Goal: Transaction & Acquisition: Book appointment/travel/reservation

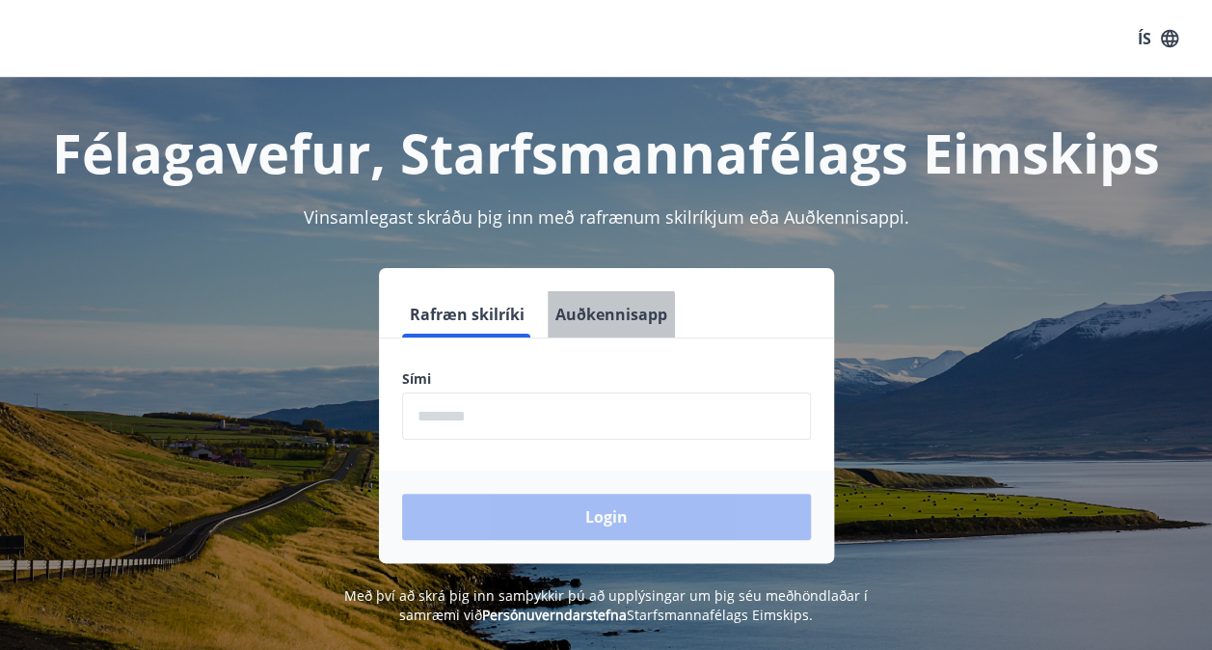
click at [594, 327] on button "Auðkennisapp" at bounding box center [611, 314] width 127 height 46
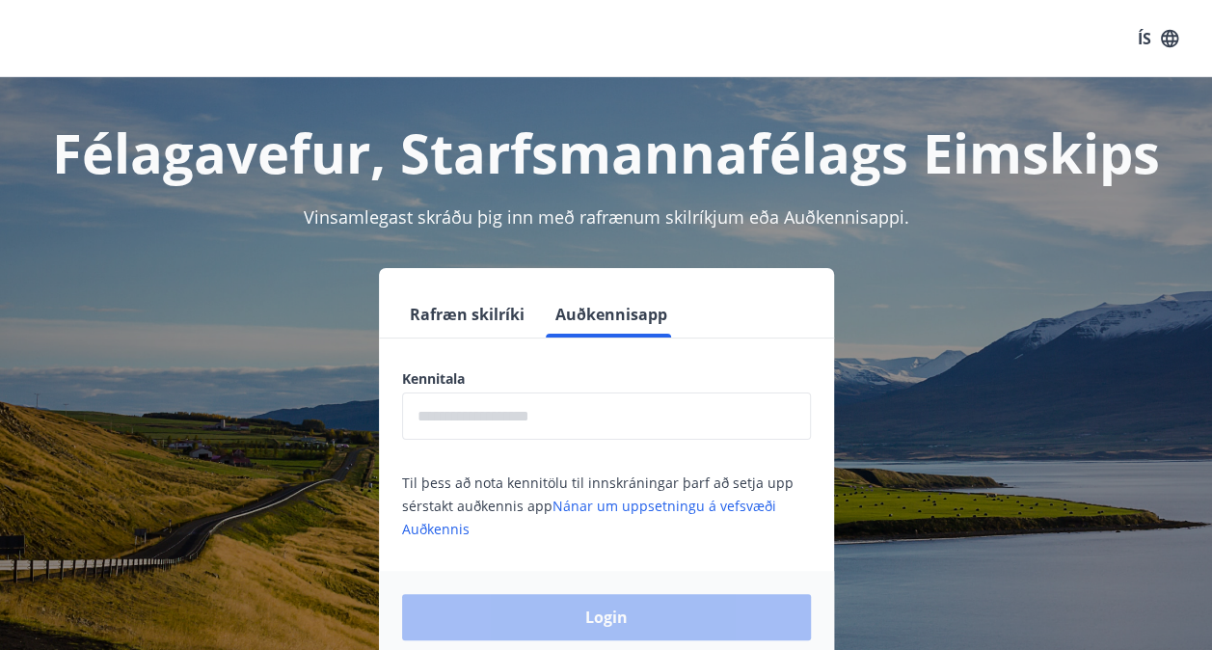
click at [513, 417] on input "text" at bounding box center [606, 415] width 409 height 47
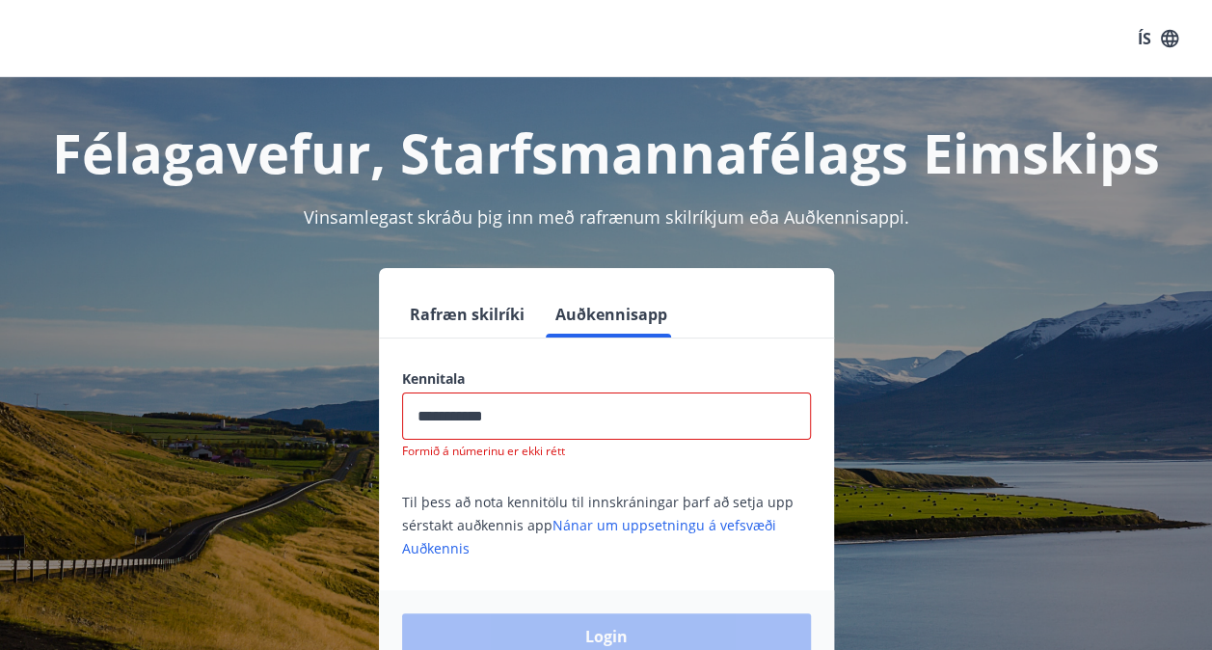
click at [609, 612] on div "Login" at bounding box center [606, 636] width 455 height 93
click at [539, 415] on input "**********" at bounding box center [606, 415] width 409 height 47
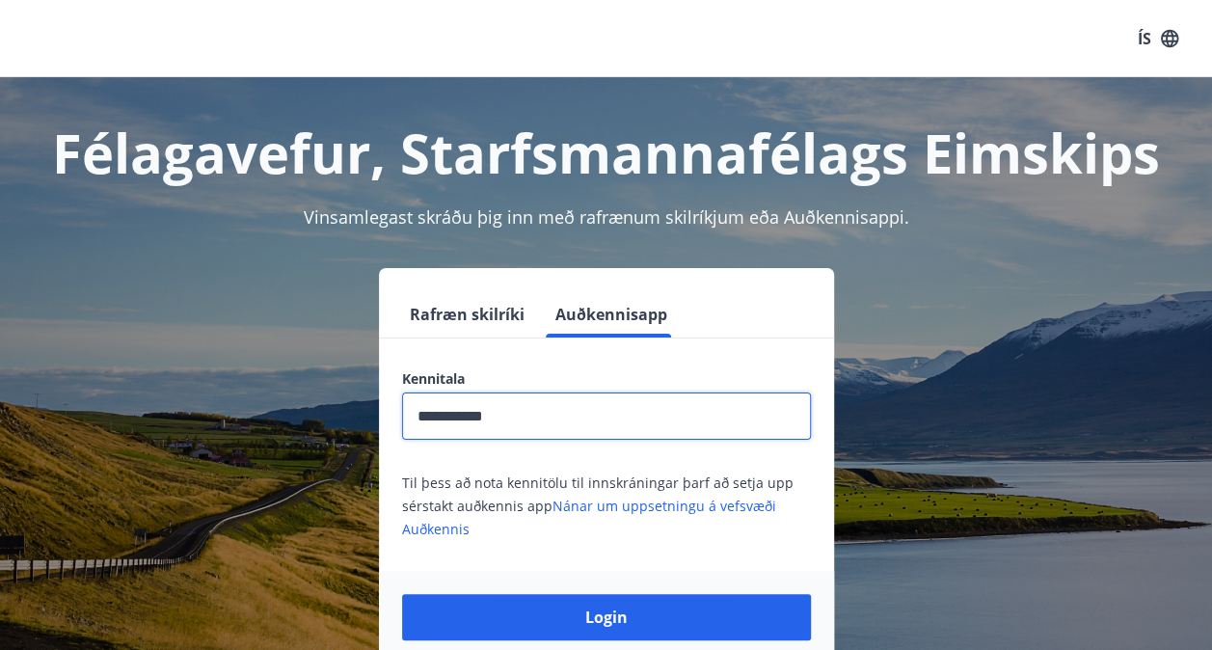
type input "**********"
click at [402, 594] on button "Login" at bounding box center [606, 617] width 409 height 46
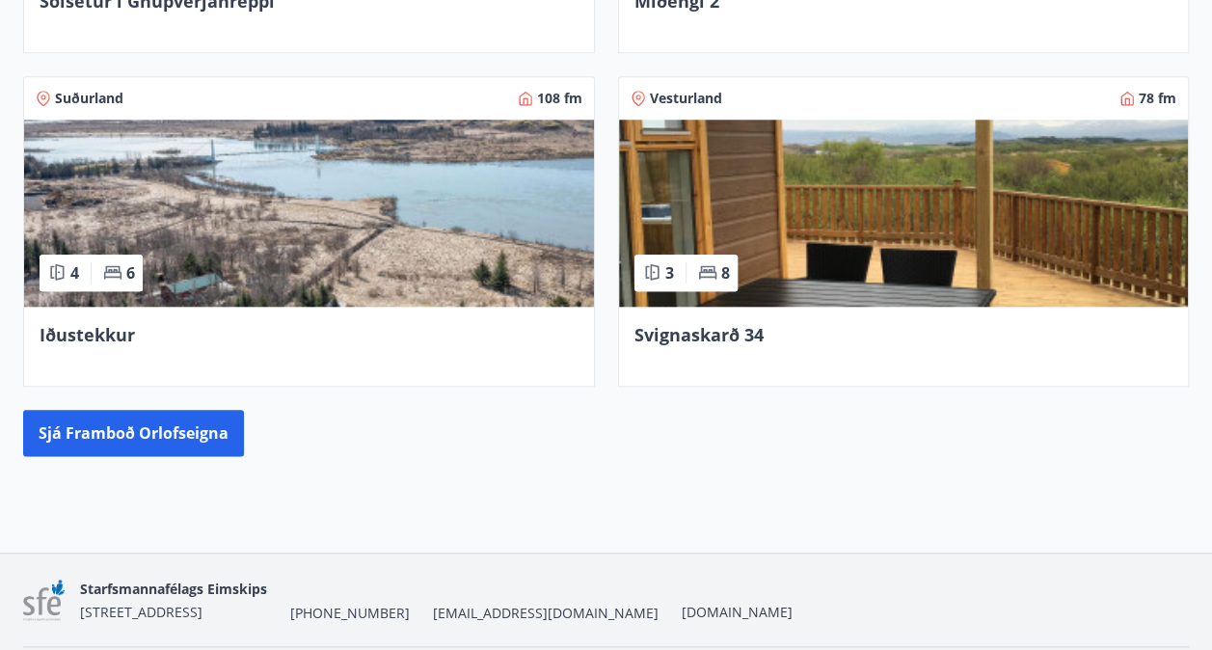
scroll to position [993, 0]
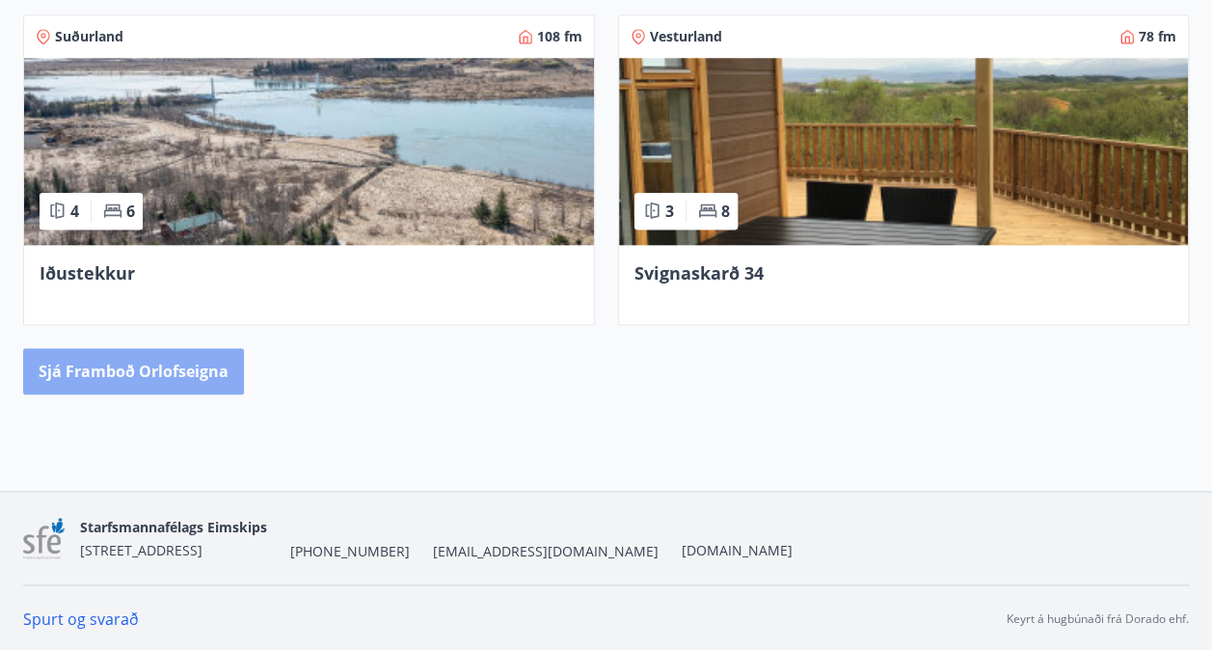
click at [162, 367] on button "Sjá framboð orlofseigna" at bounding box center [133, 371] width 221 height 46
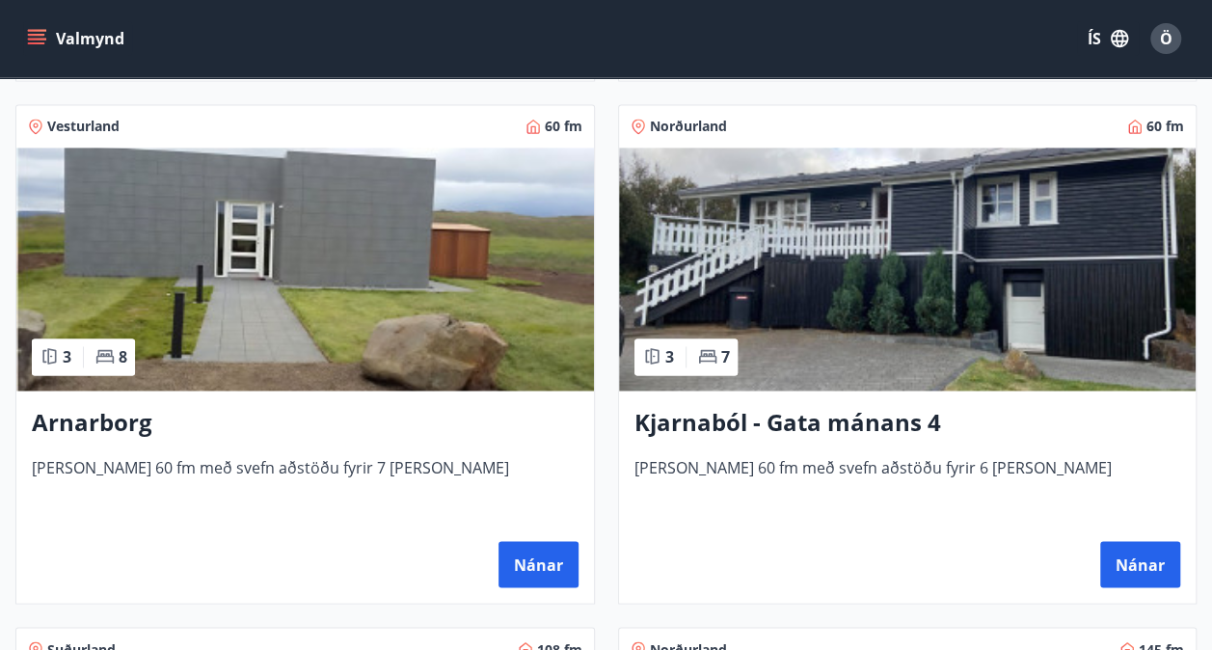
scroll to position [1326, 0]
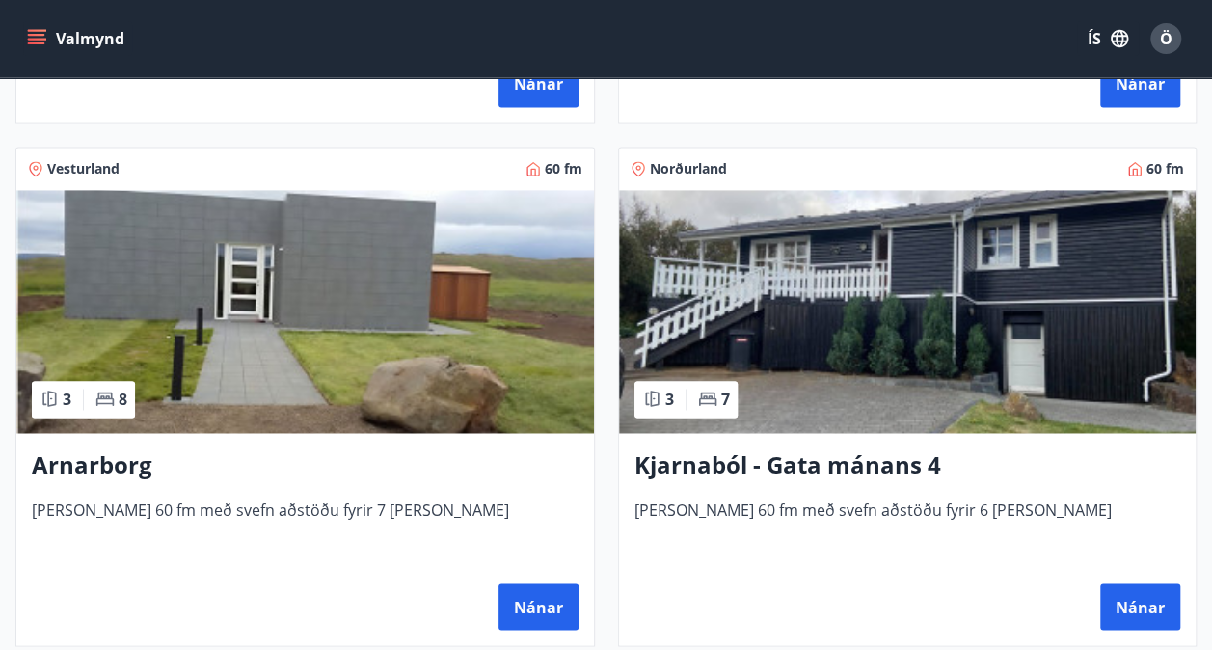
click at [484, 373] on img at bounding box center [305, 311] width 578 height 243
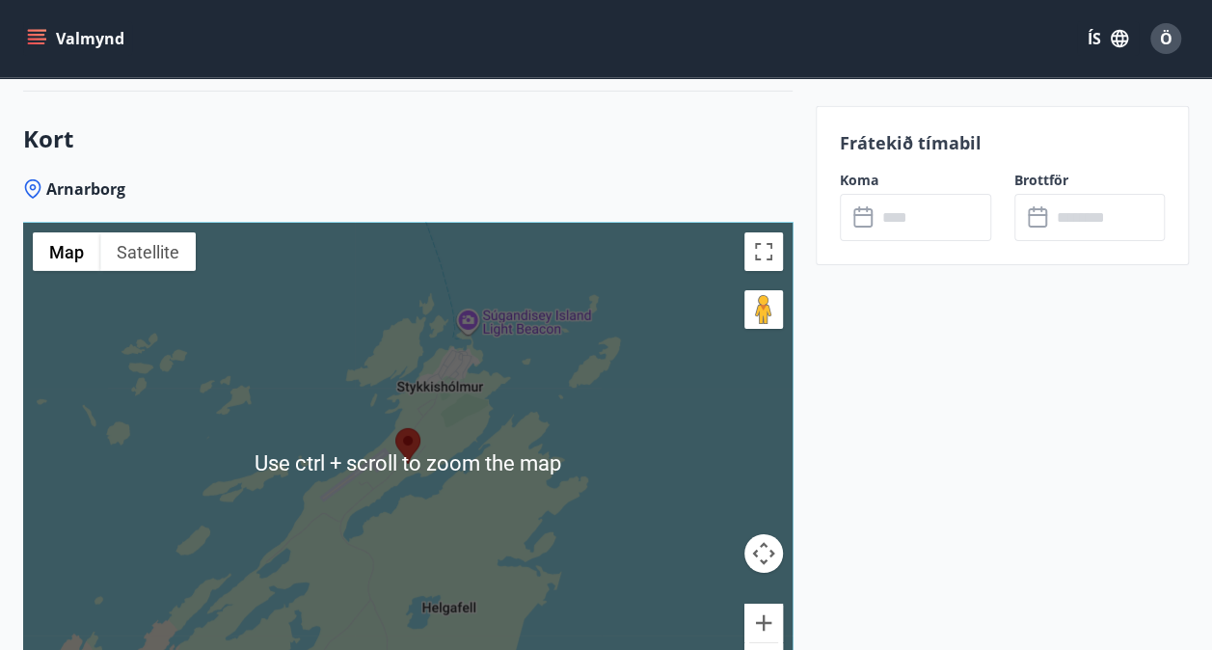
scroll to position [3182, 0]
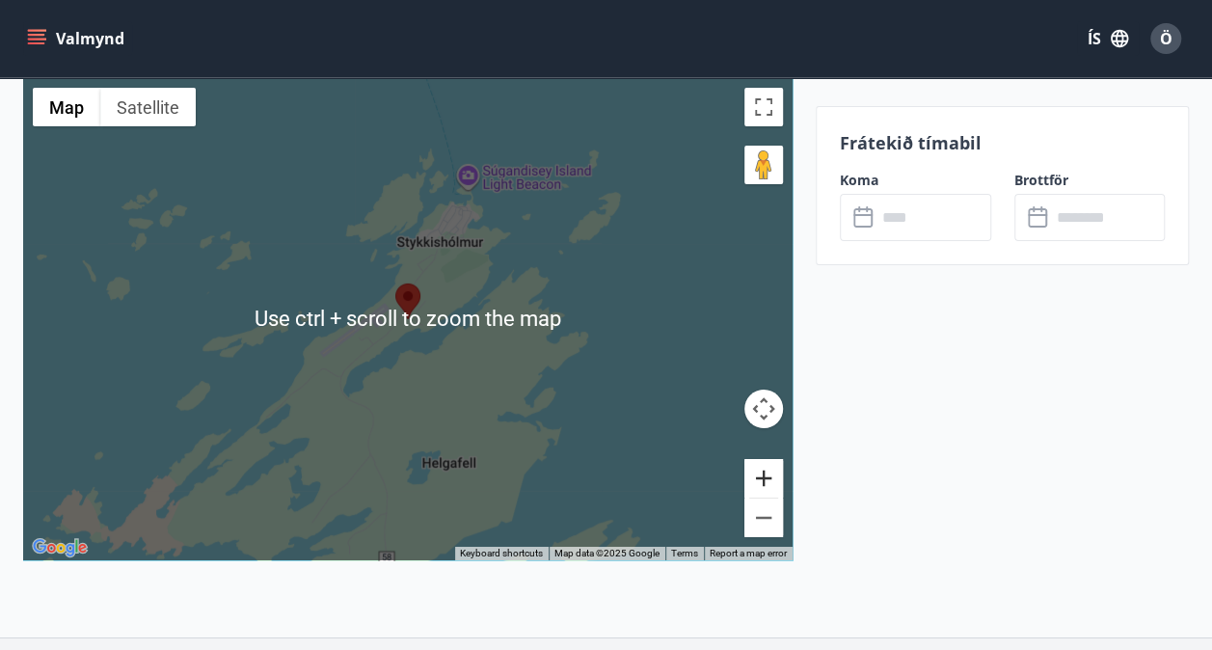
click at [767, 479] on button "Zoom in" at bounding box center [763, 478] width 39 height 39
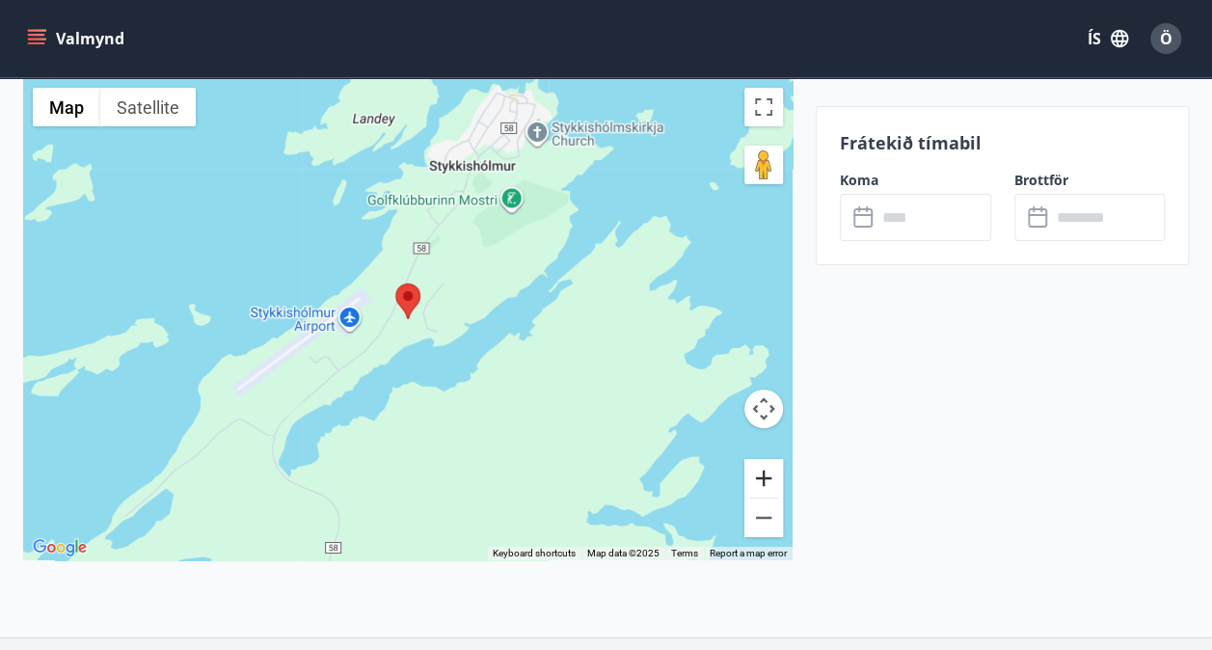
click at [767, 479] on button "Zoom in" at bounding box center [763, 478] width 39 height 39
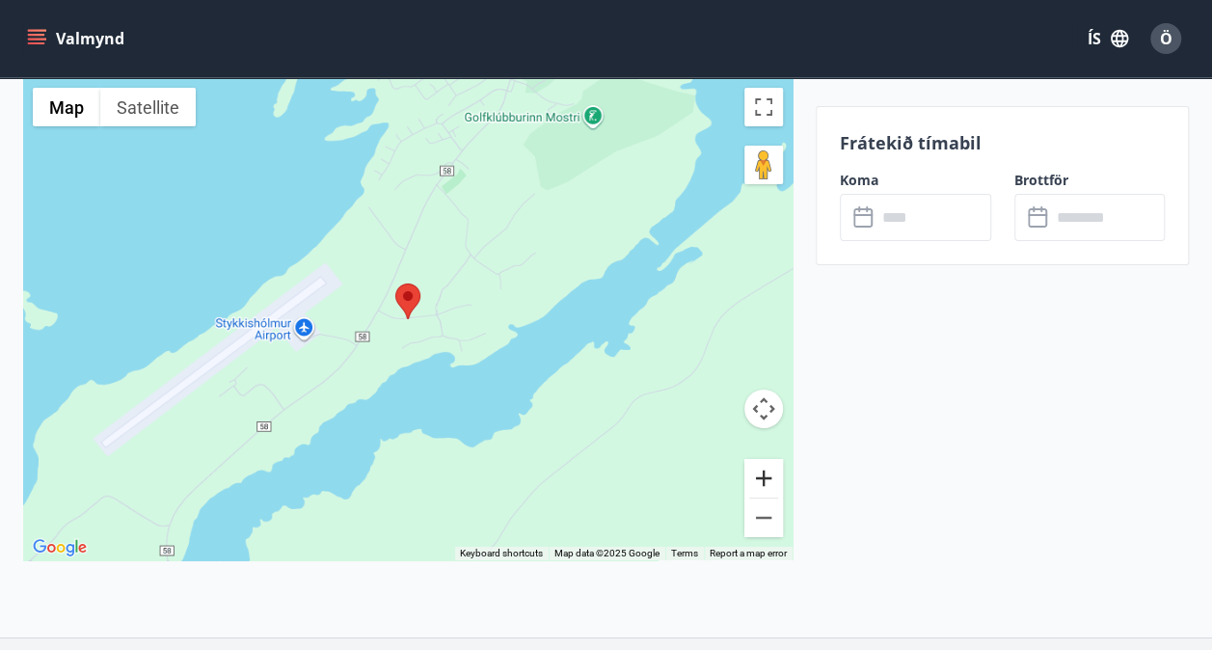
click at [767, 479] on button "Zoom in" at bounding box center [763, 478] width 39 height 39
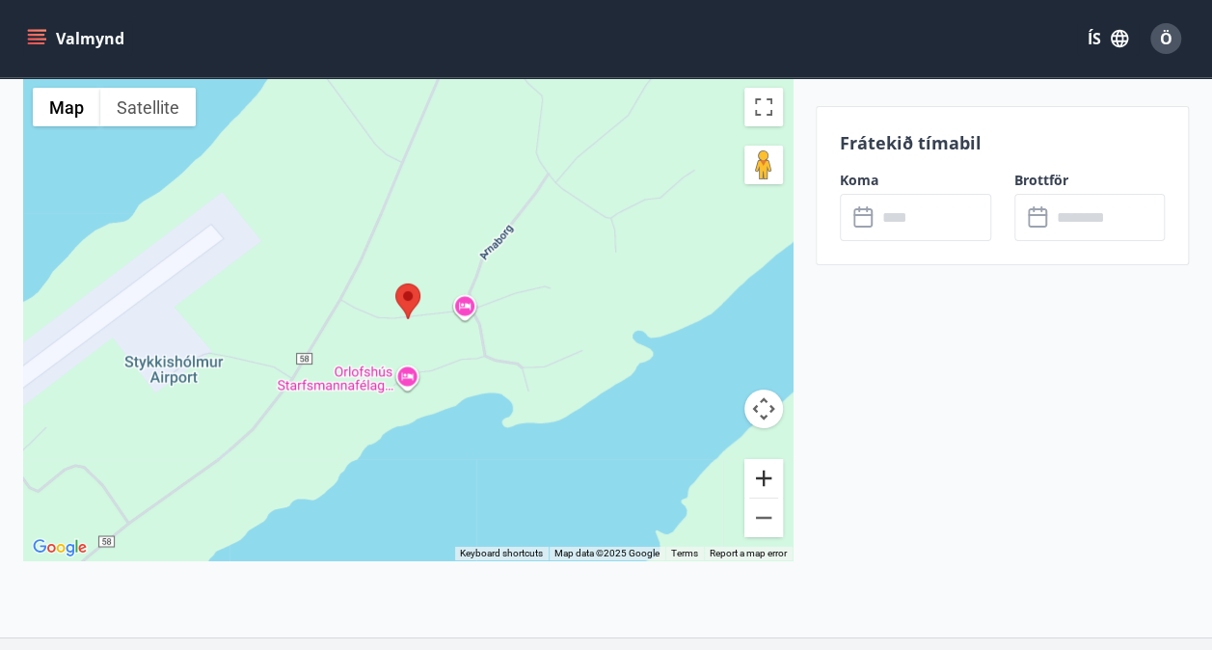
click at [767, 479] on button "Zoom in" at bounding box center [763, 478] width 39 height 39
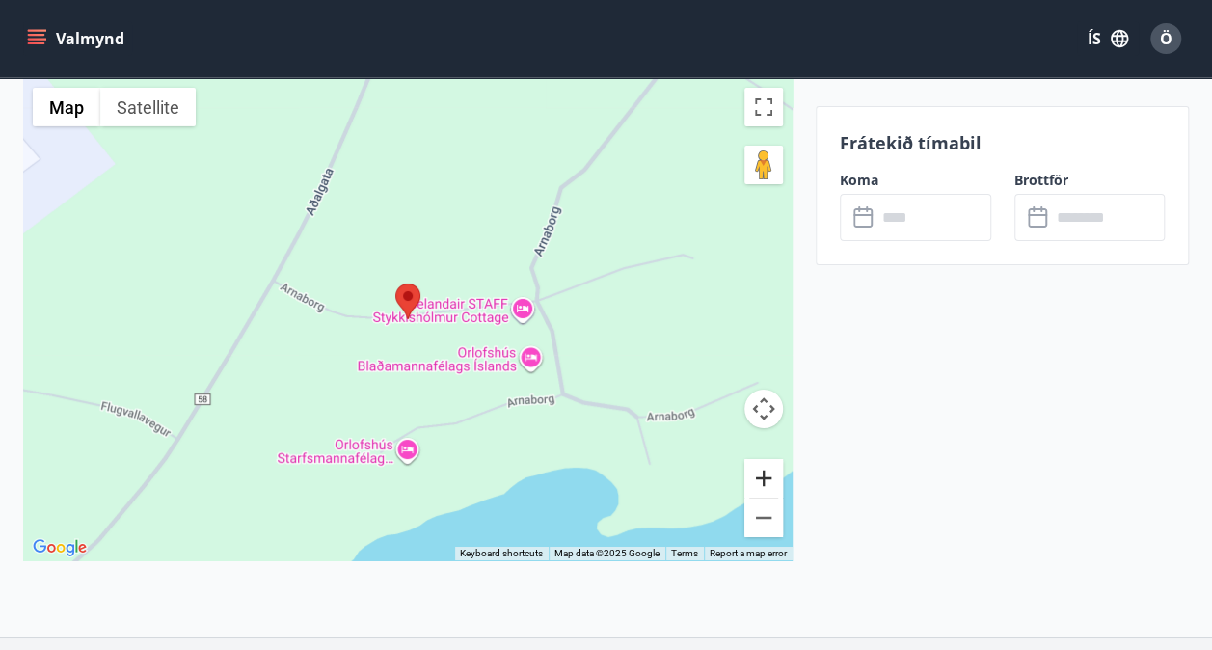
click at [767, 479] on button "Zoom in" at bounding box center [763, 478] width 39 height 39
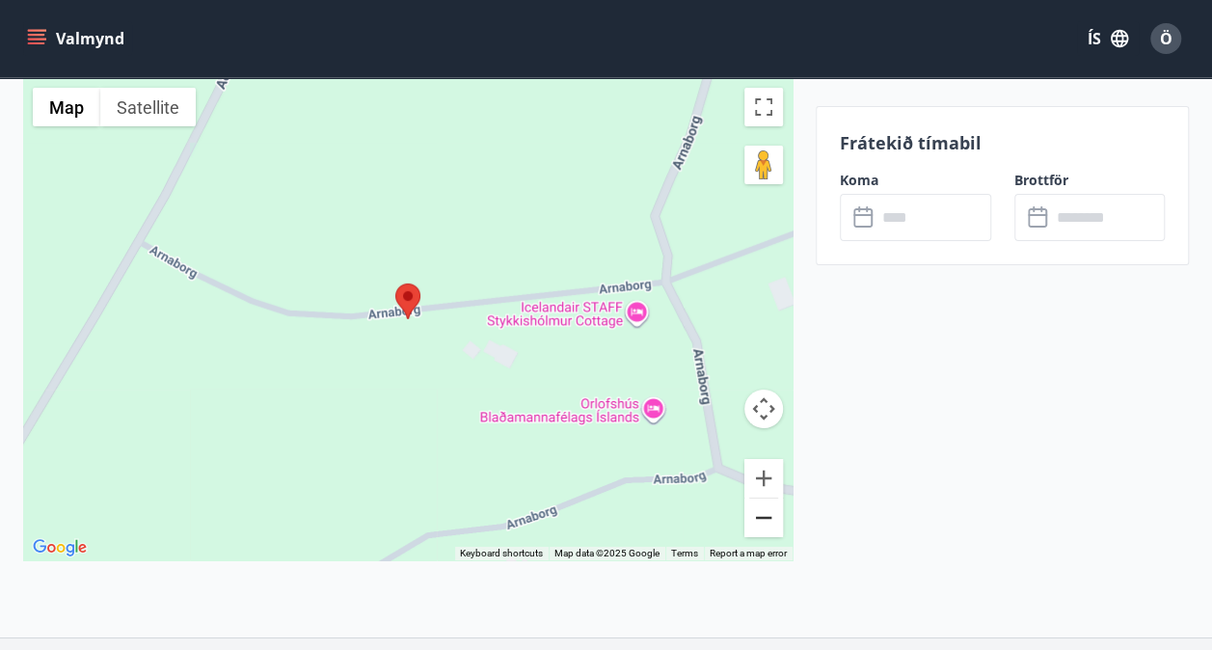
click at [764, 523] on button "Zoom out" at bounding box center [763, 517] width 39 height 39
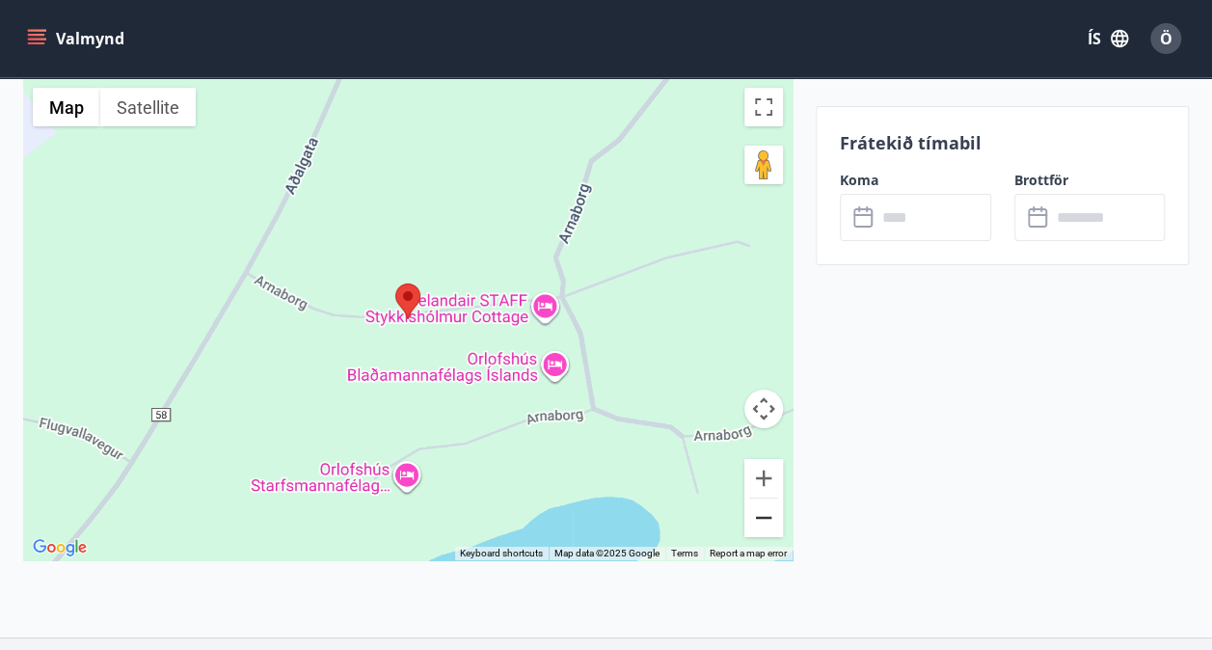
click at [764, 523] on button "Zoom out" at bounding box center [763, 517] width 39 height 39
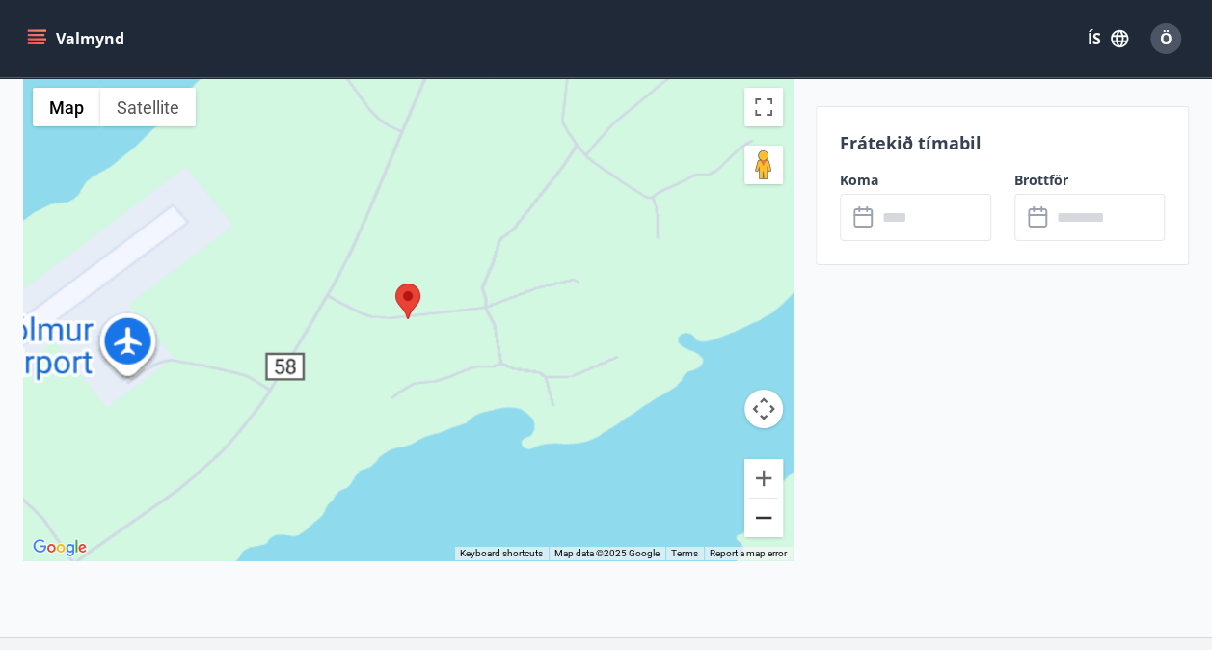
click at [764, 523] on button "Zoom out" at bounding box center [763, 517] width 39 height 39
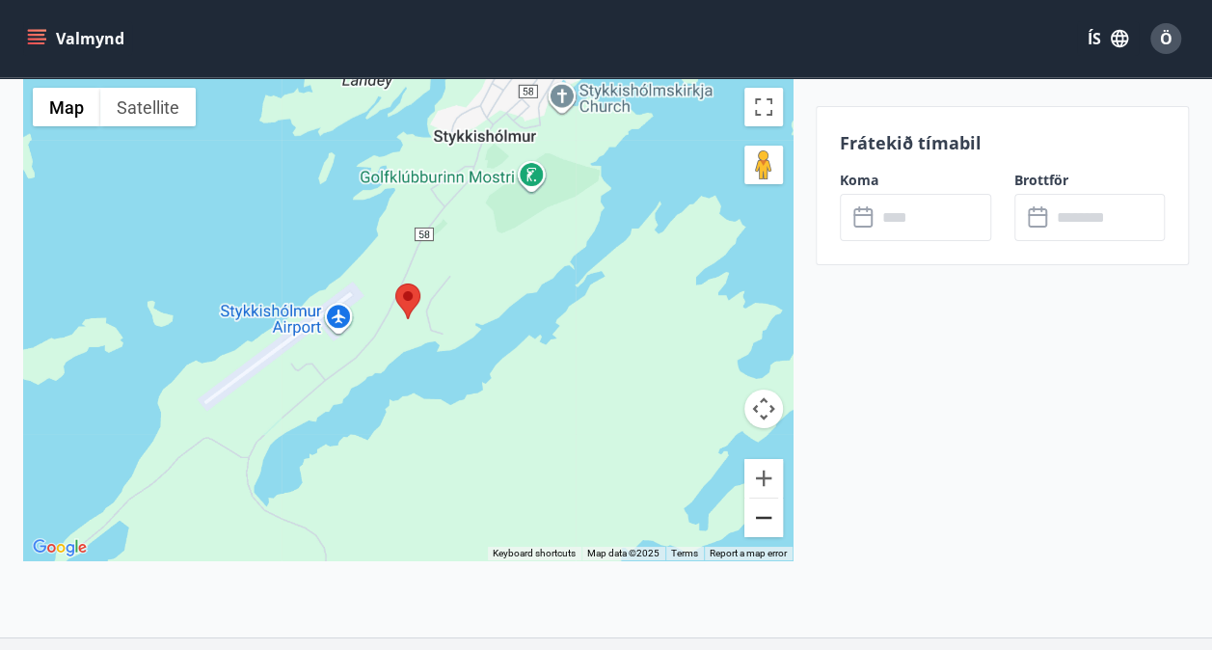
click at [764, 523] on button "Zoom out" at bounding box center [763, 517] width 39 height 39
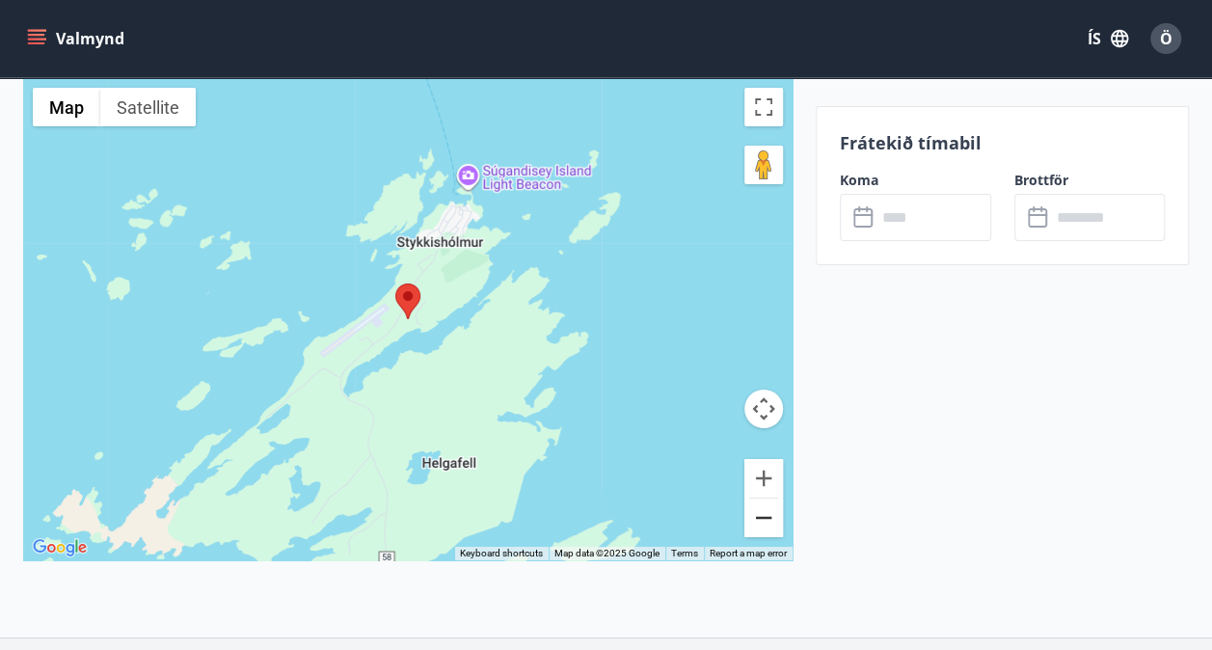
click at [764, 523] on button "Zoom out" at bounding box center [763, 517] width 39 height 39
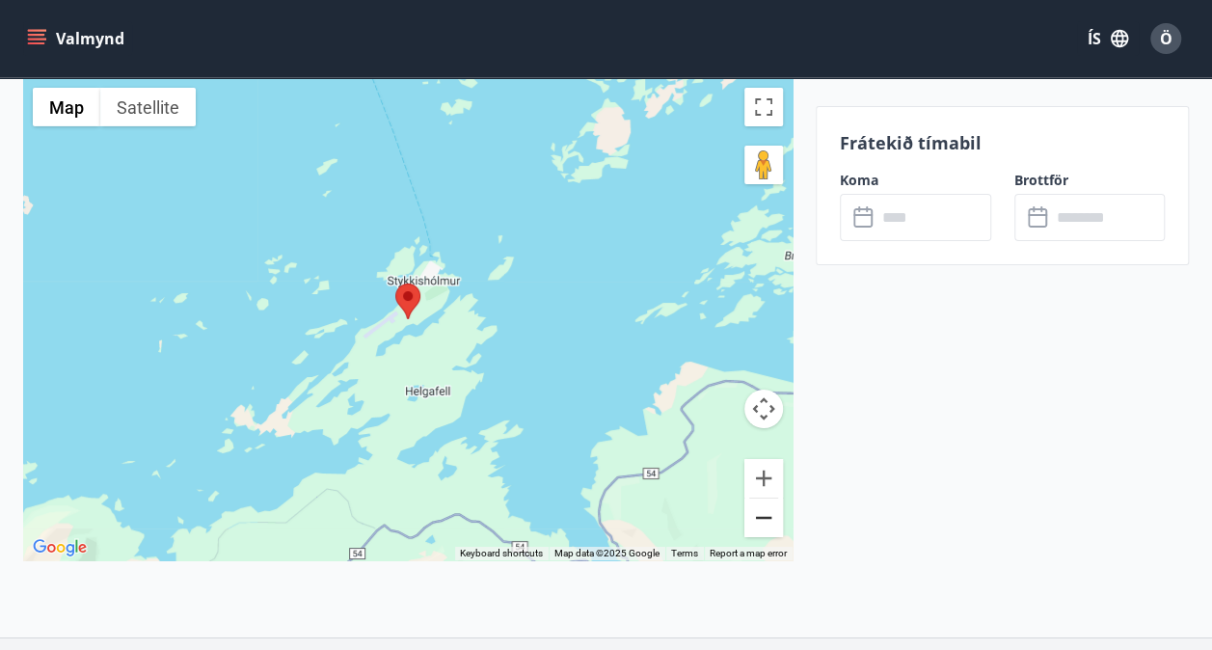
click at [764, 523] on button "Zoom out" at bounding box center [763, 517] width 39 height 39
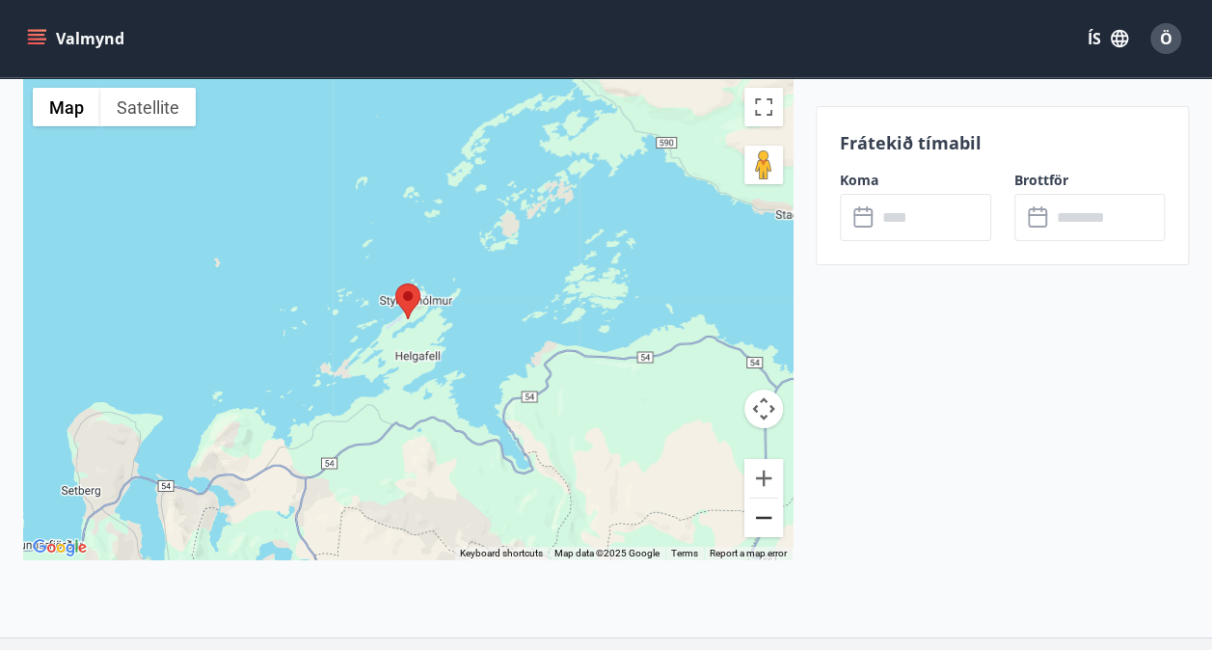
click at [764, 523] on button "Zoom out" at bounding box center [763, 517] width 39 height 39
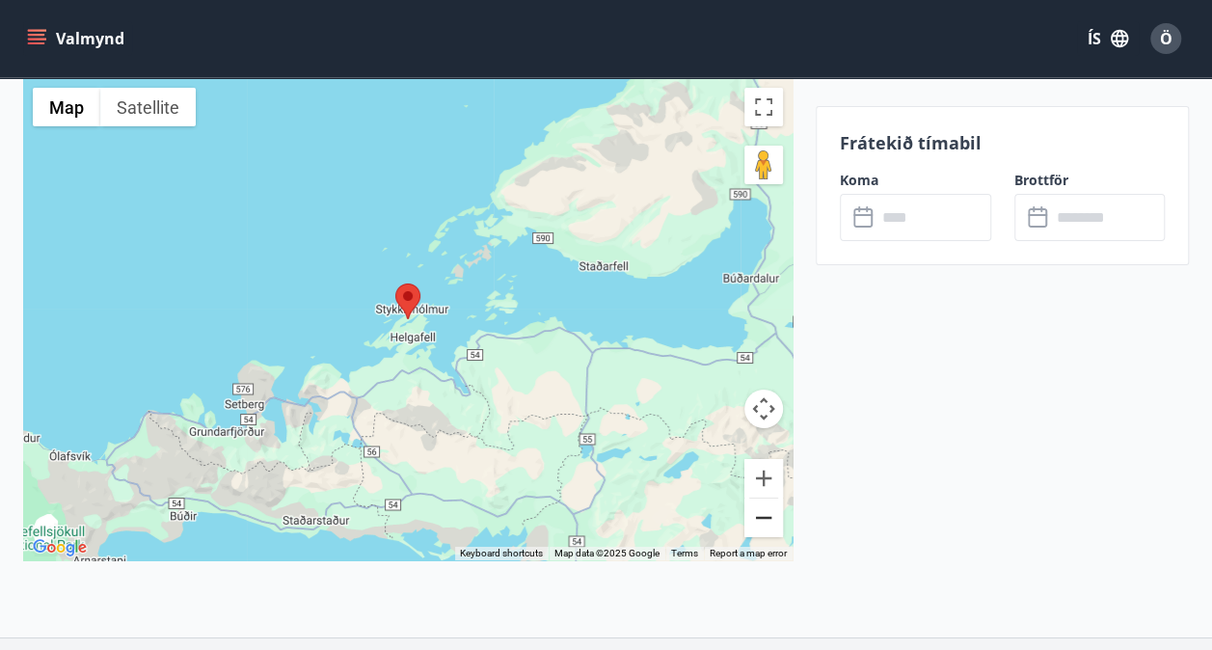
click at [764, 523] on button "Zoom out" at bounding box center [763, 517] width 39 height 39
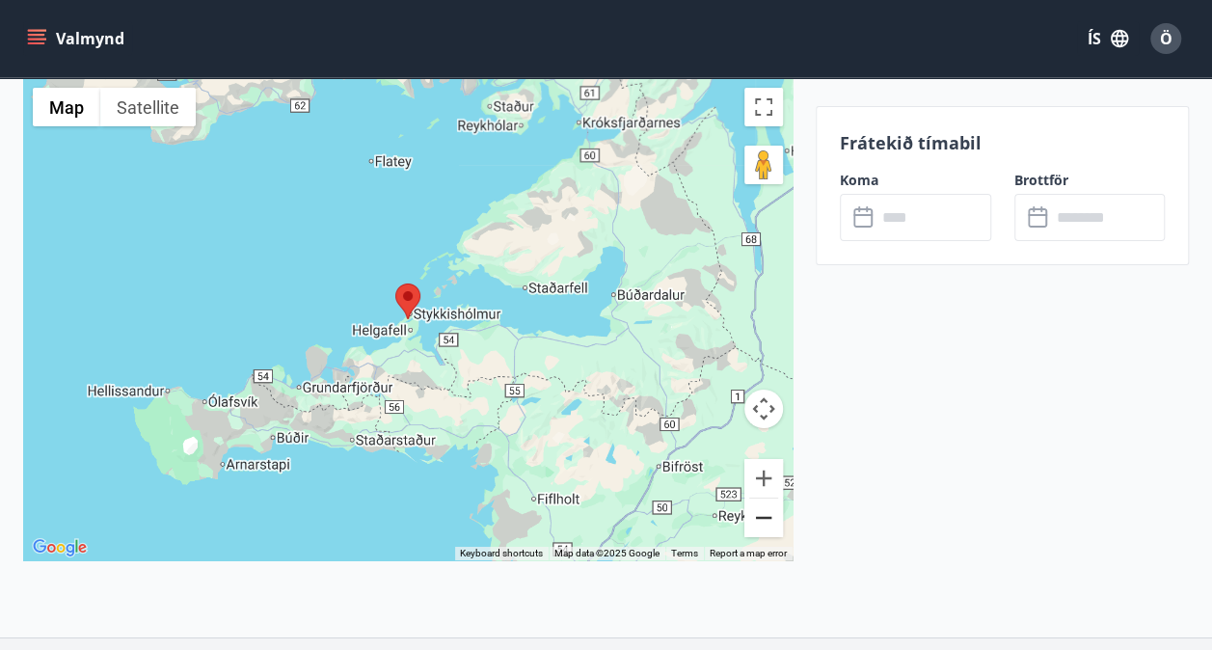
click at [764, 523] on button "Zoom out" at bounding box center [763, 517] width 39 height 39
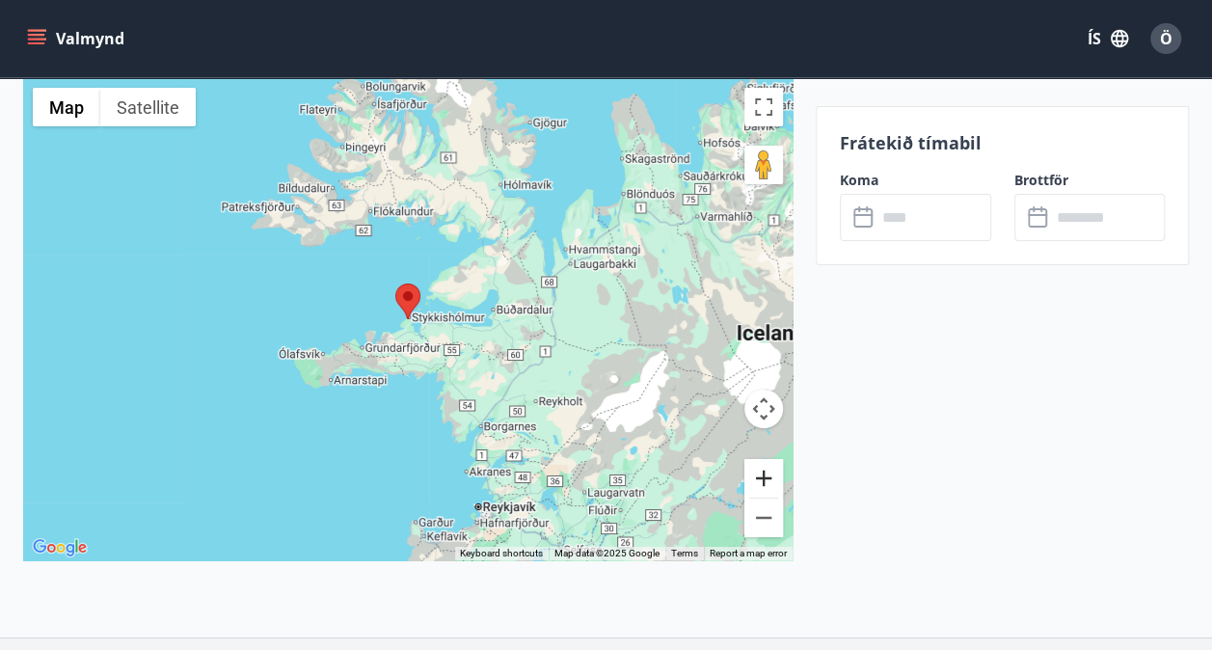
click at [762, 474] on button "Zoom in" at bounding box center [763, 478] width 39 height 39
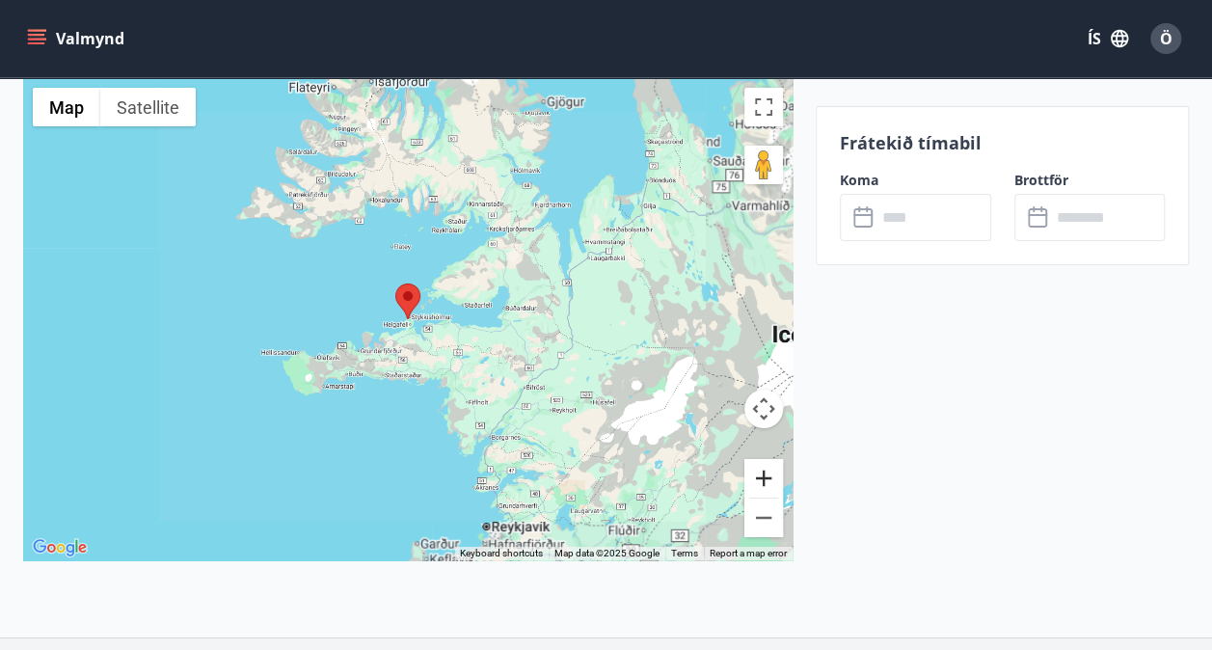
click at [762, 474] on button "Zoom in" at bounding box center [763, 478] width 39 height 39
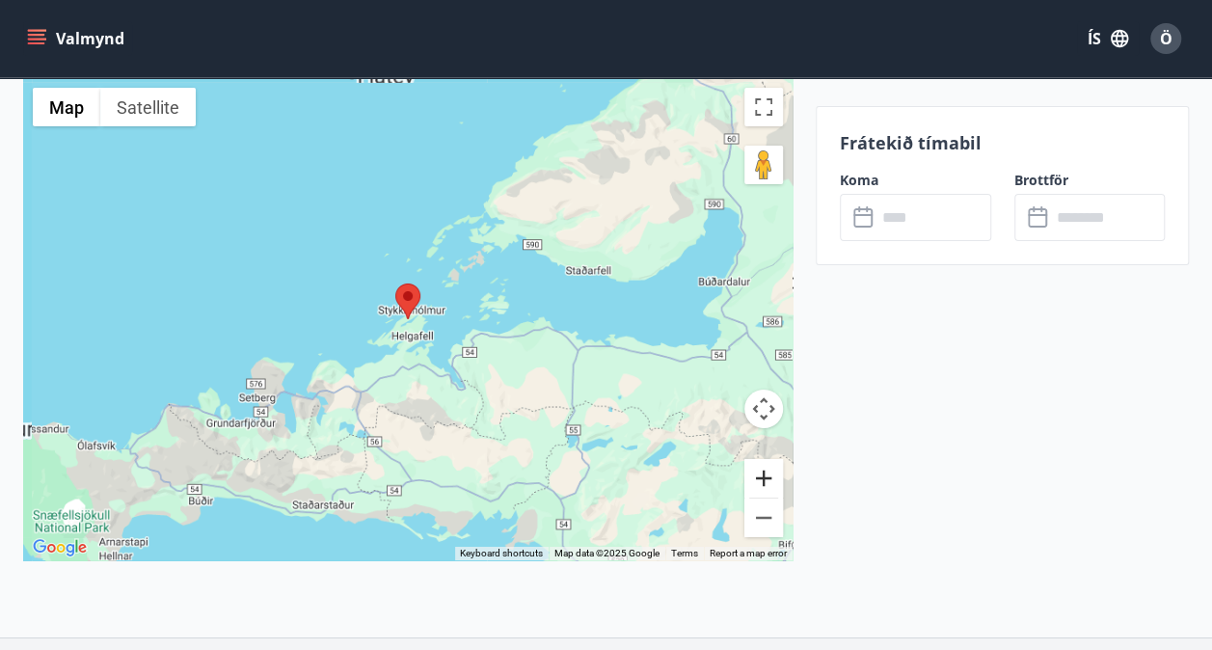
click at [762, 474] on button "Zoom in" at bounding box center [763, 478] width 39 height 39
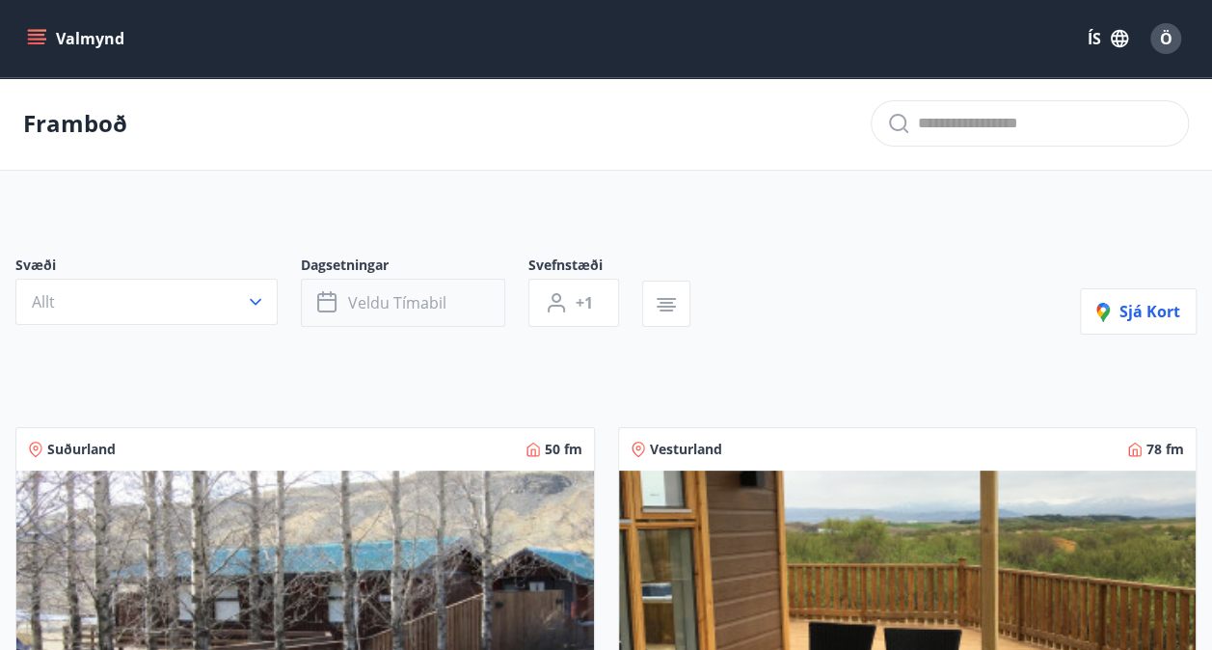
click at [412, 285] on button "Veldu tímabil" at bounding box center [403, 303] width 204 height 48
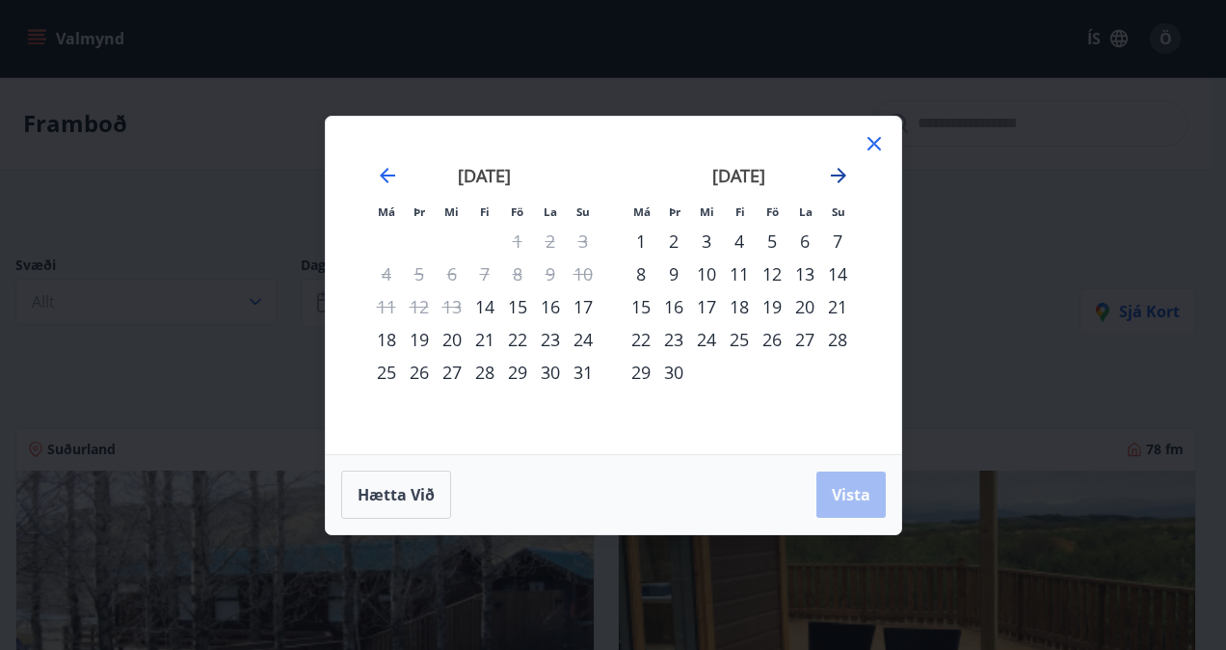
click at [832, 171] on icon "Move forward to switch to the next month." at bounding box center [838, 175] width 23 height 23
click at [778, 341] on div "24" at bounding box center [772, 339] width 33 height 33
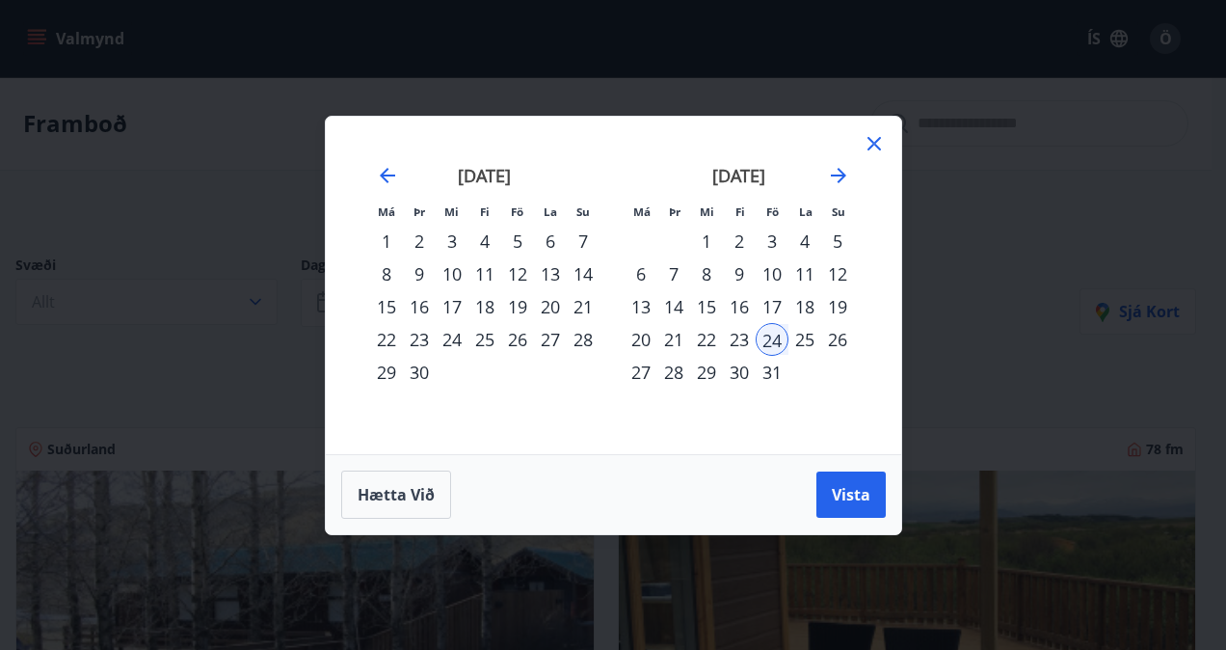
click at [839, 339] on div "26" at bounding box center [837, 339] width 33 height 33
click at [741, 328] on div "23" at bounding box center [739, 339] width 33 height 33
click at [835, 482] on button "Vista" at bounding box center [851, 494] width 69 height 46
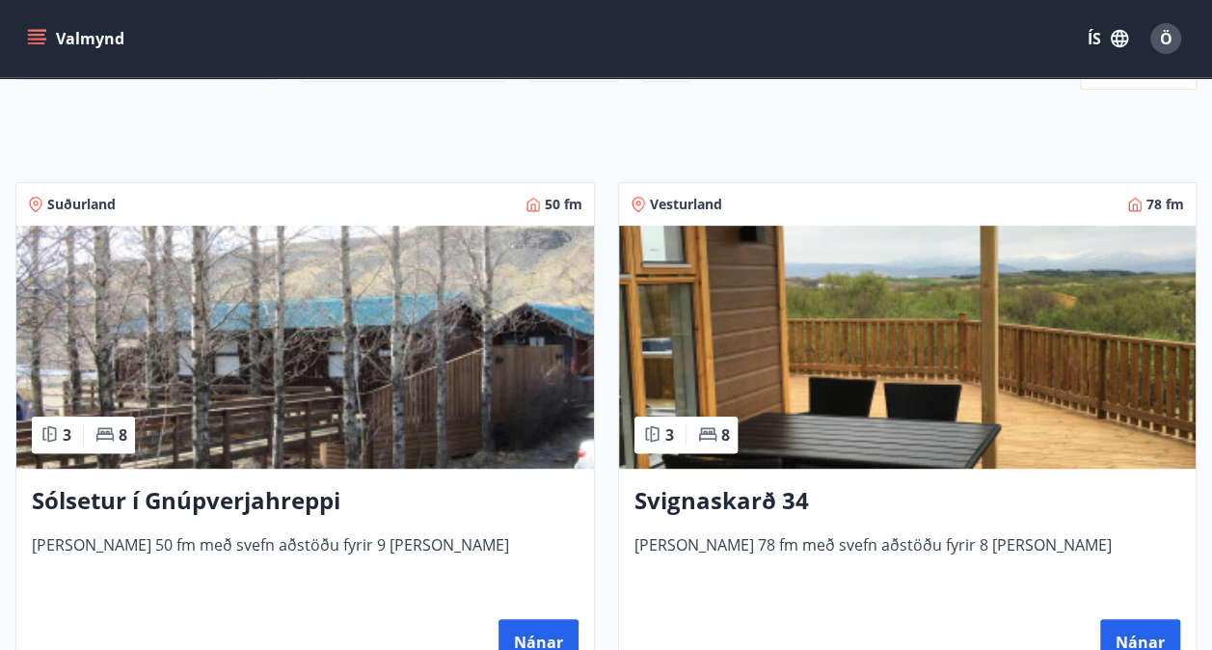
scroll to position [225, 0]
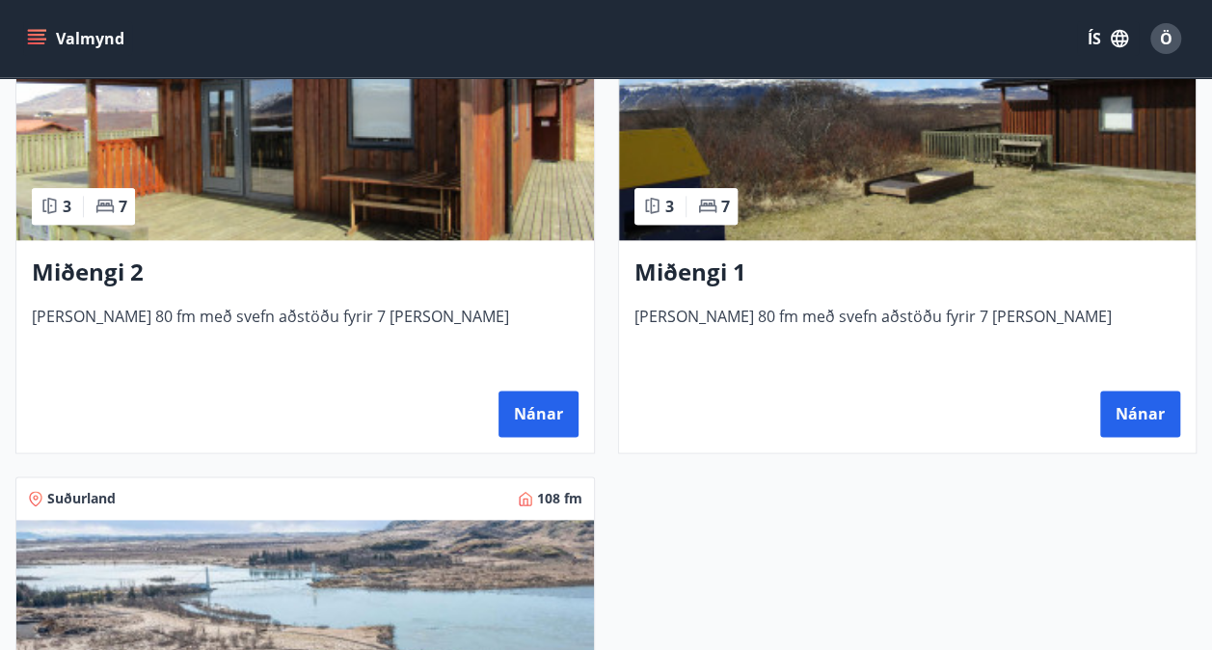
click at [430, 251] on div "Miðengi 2 Húsið er 80 fm með svefn aðstöðu fyrir 7 manns Nánar" at bounding box center [305, 346] width 578 height 212
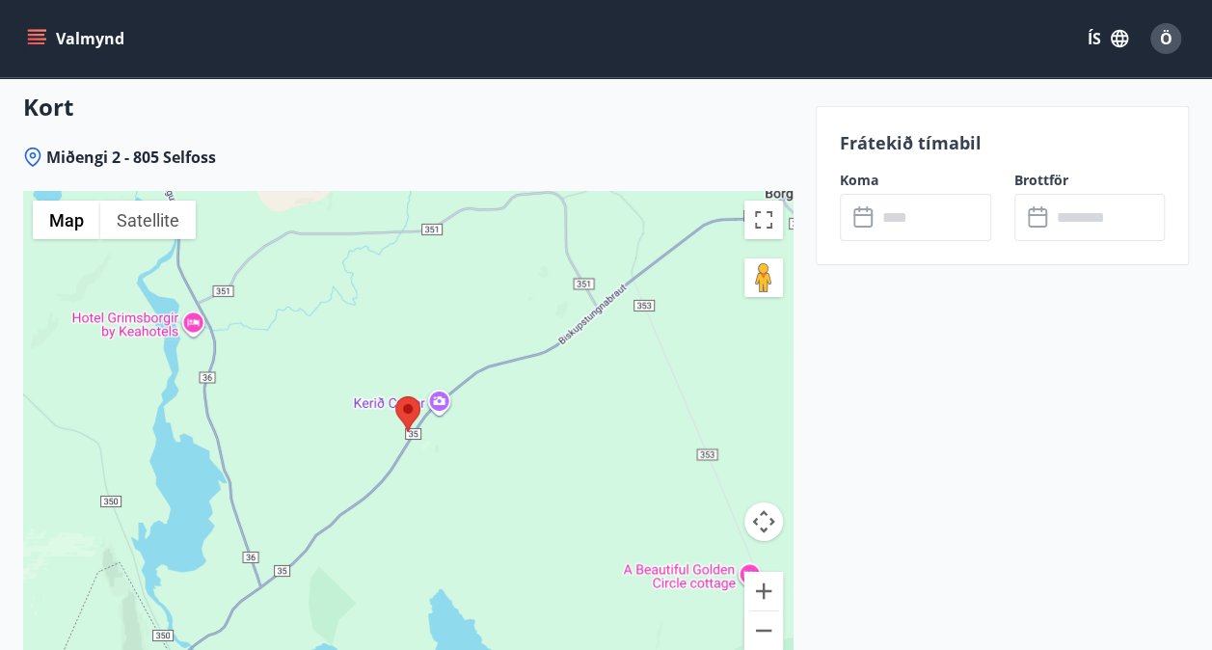
scroll to position [3085, 0]
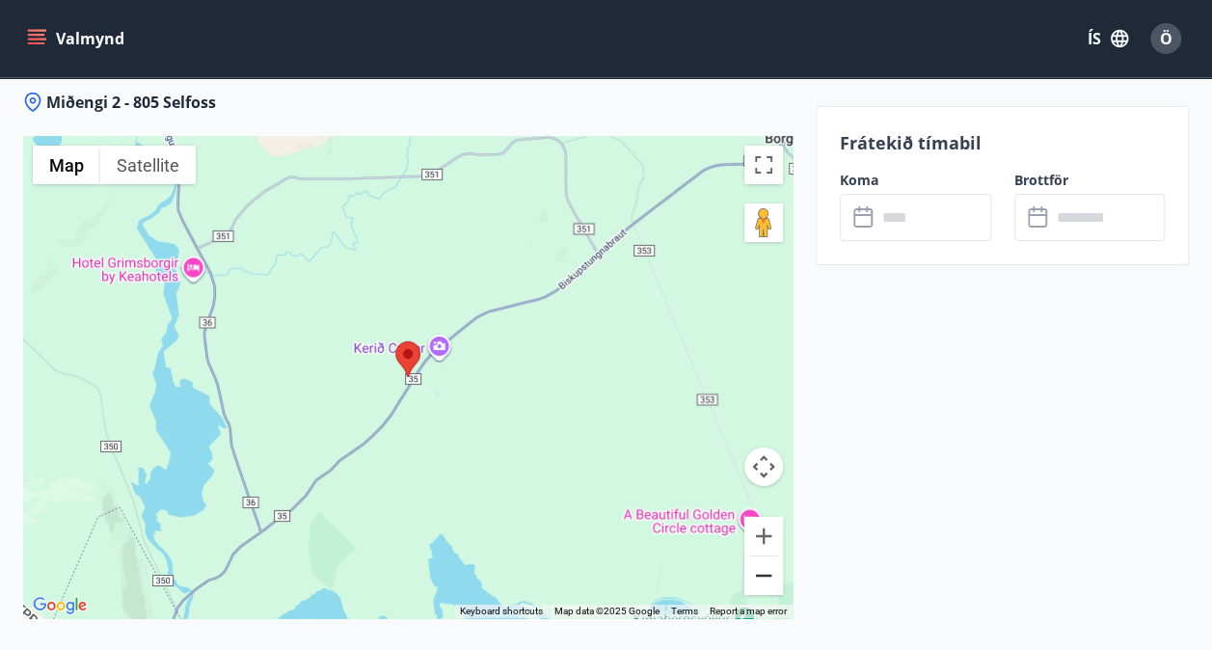
click at [765, 574] on button "Zoom out" at bounding box center [763, 575] width 39 height 39
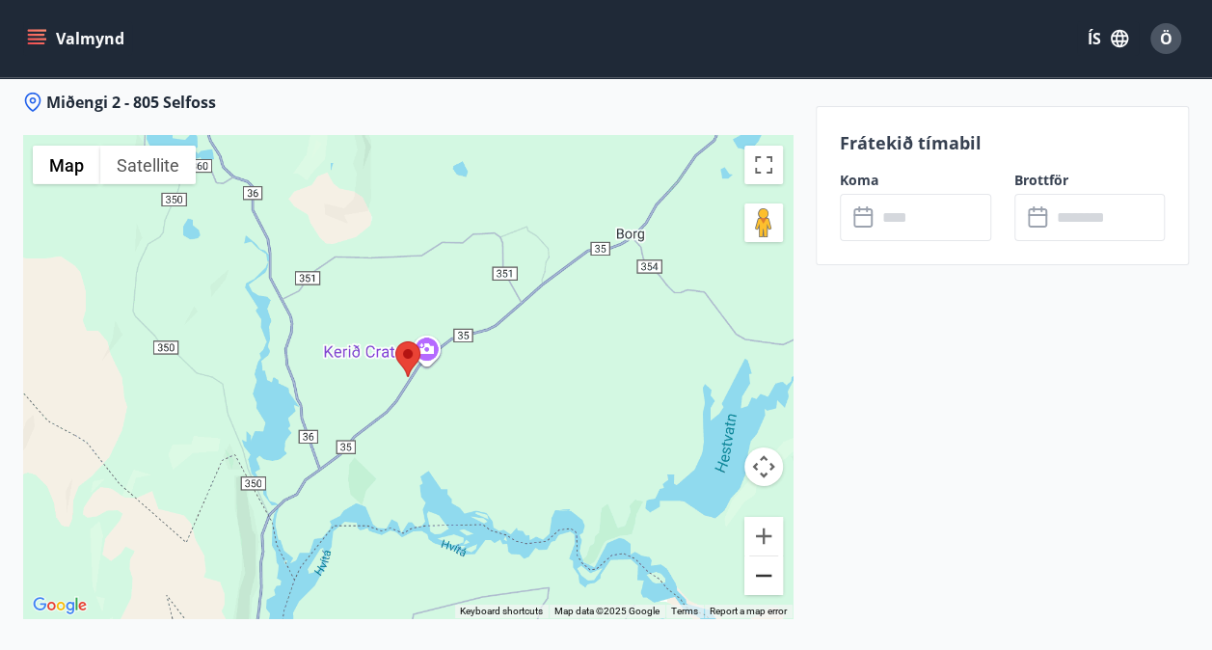
click at [765, 574] on button "Zoom out" at bounding box center [763, 575] width 39 height 39
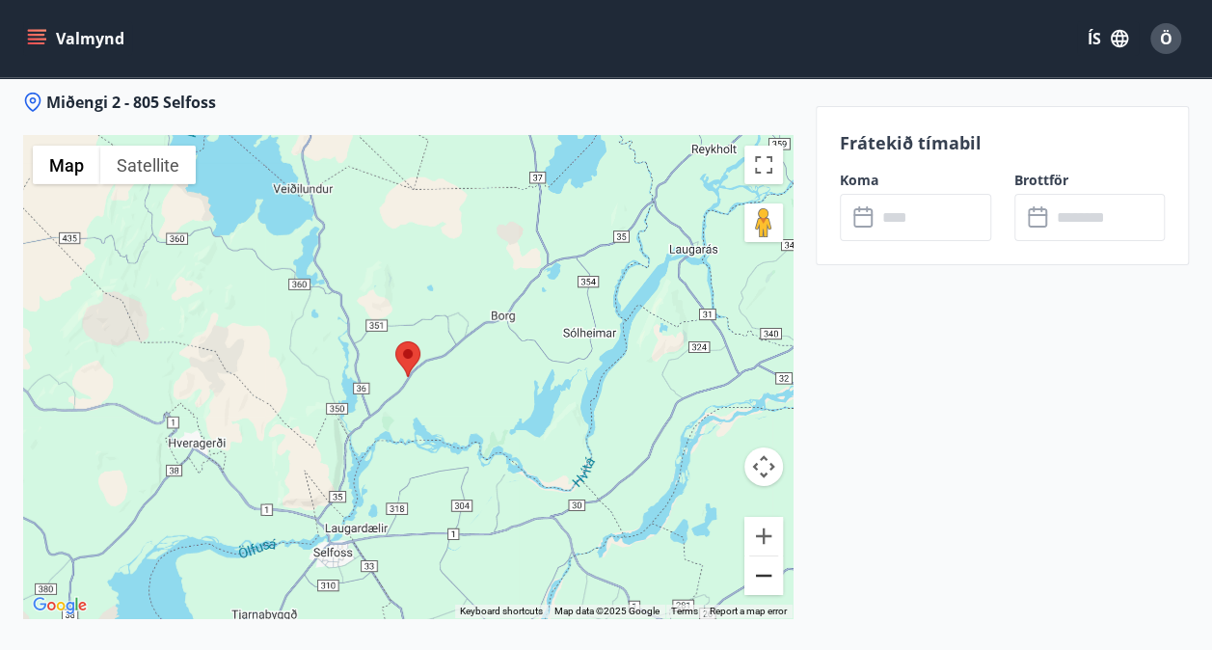
click at [765, 574] on button "Zoom out" at bounding box center [763, 575] width 39 height 39
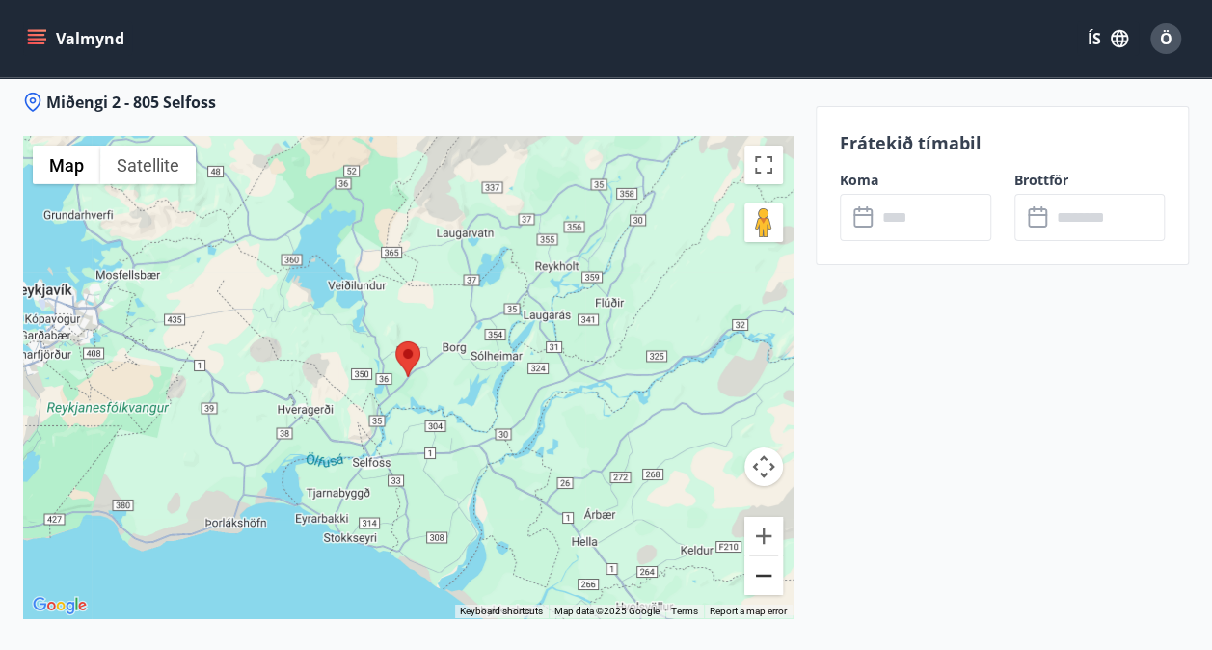
click at [765, 574] on button "Zoom out" at bounding box center [763, 575] width 39 height 39
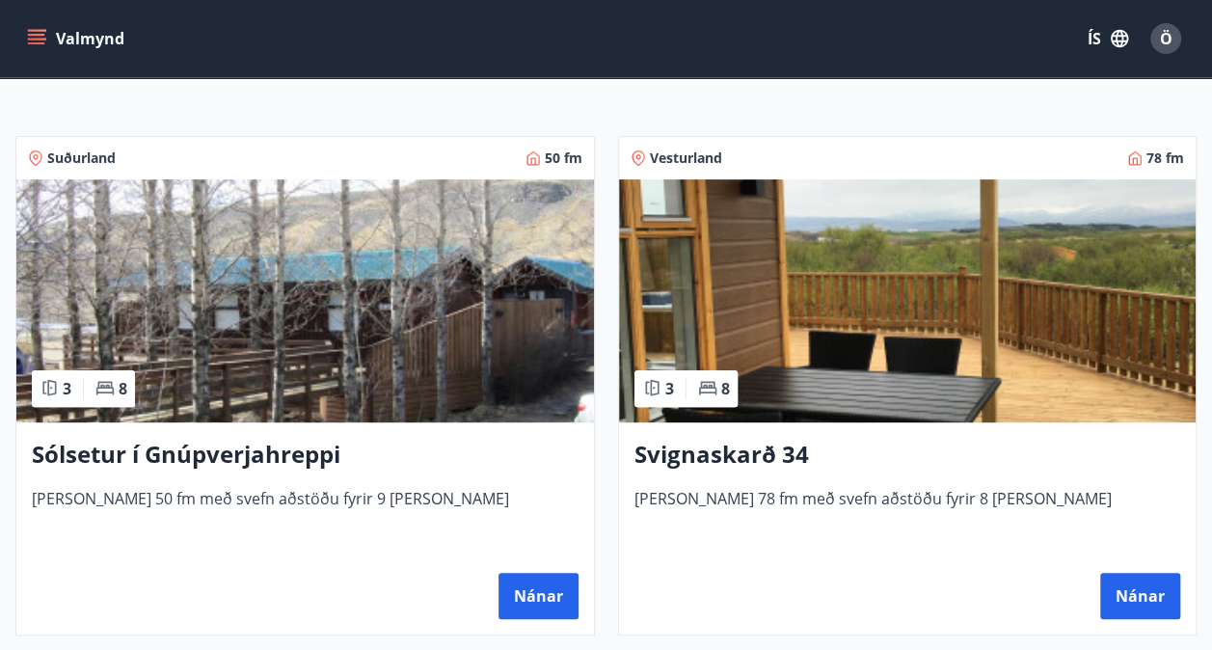
scroll to position [319, 0]
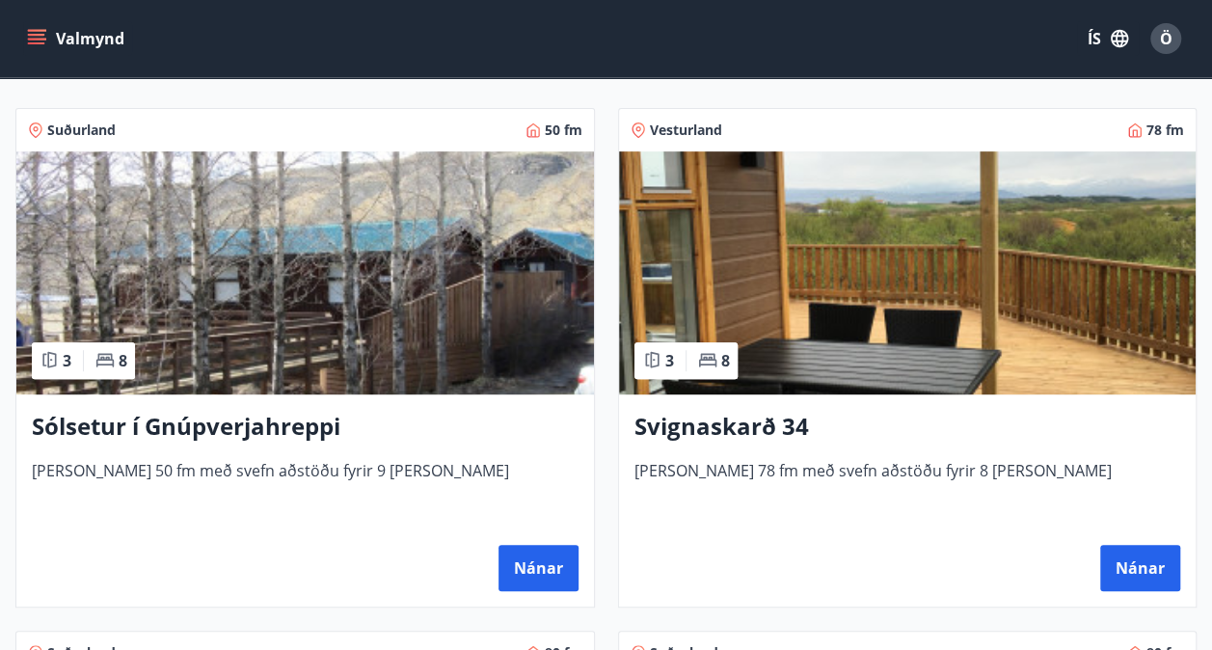
click at [480, 298] on img at bounding box center [305, 272] width 578 height 243
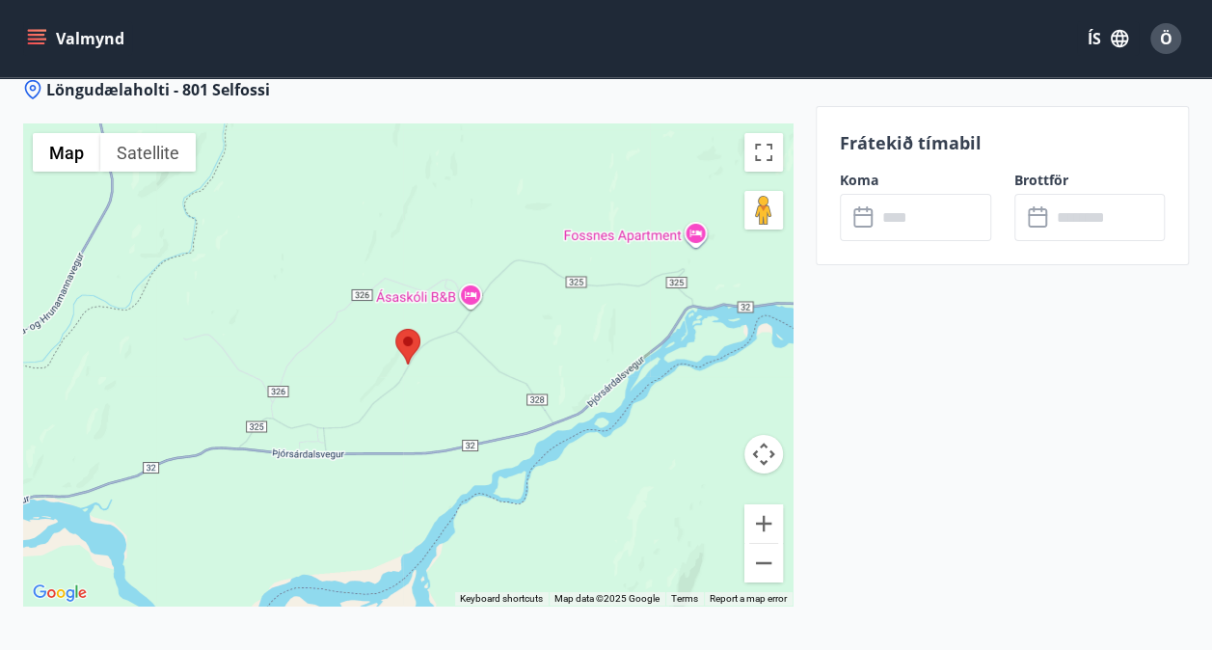
scroll to position [3162, 0]
click at [764, 558] on button "Zoom out" at bounding box center [763, 564] width 39 height 39
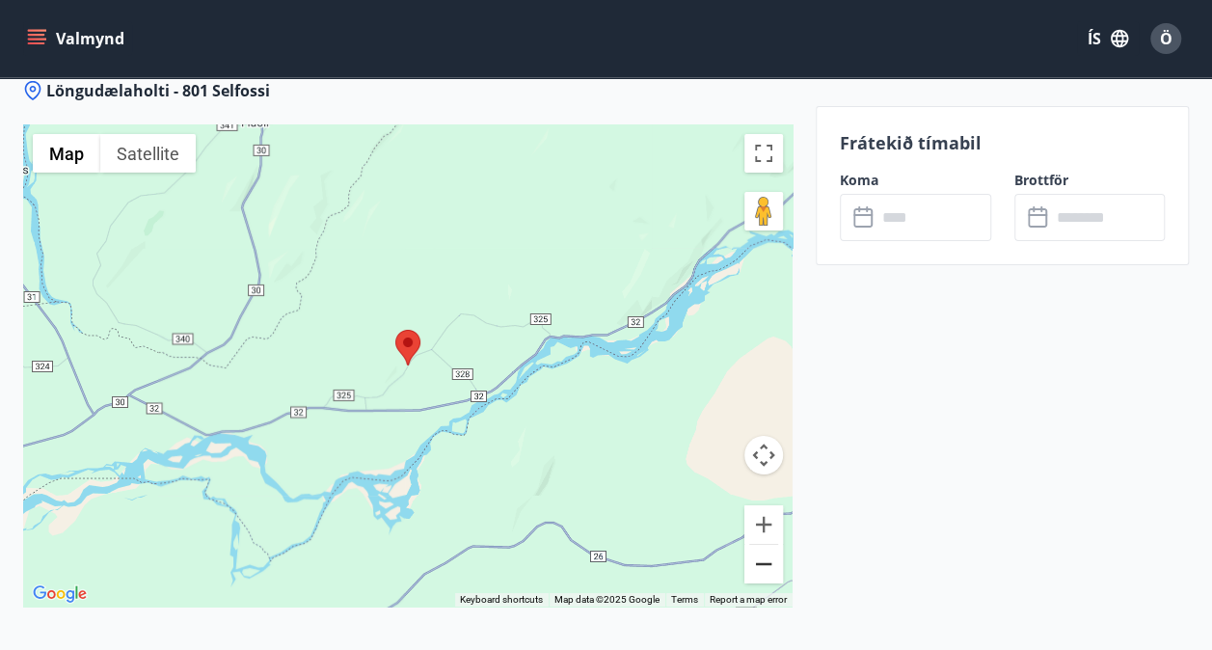
click at [764, 558] on button "Zoom out" at bounding box center [763, 564] width 39 height 39
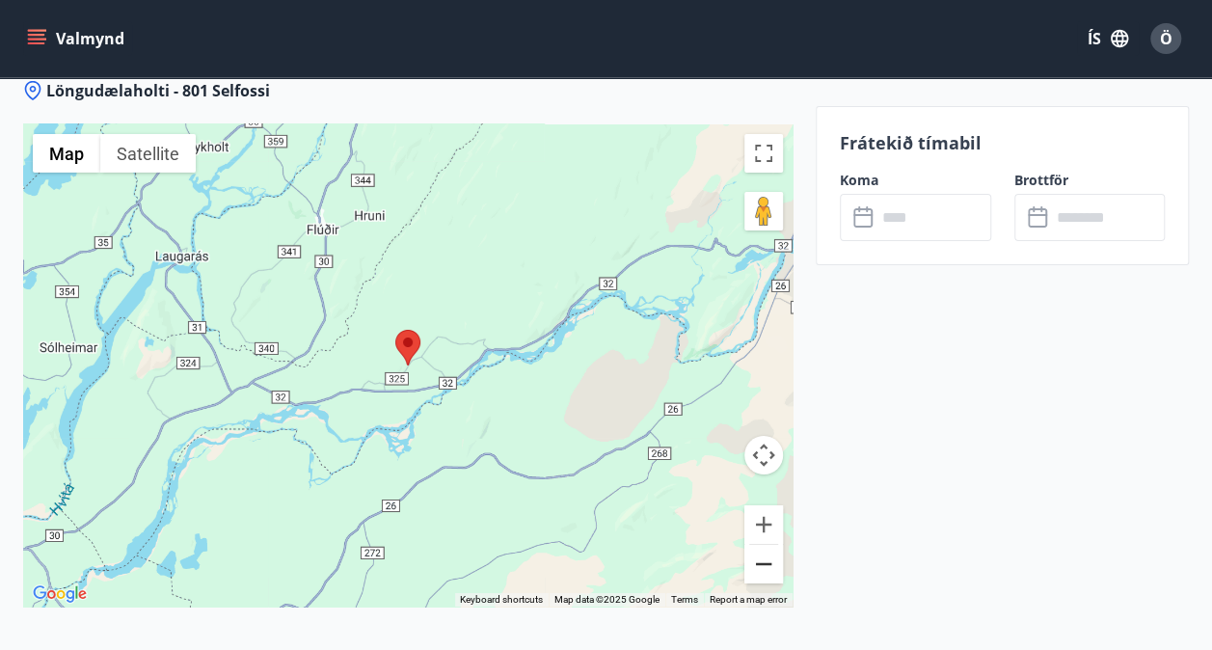
click at [764, 558] on button "Zoom out" at bounding box center [763, 564] width 39 height 39
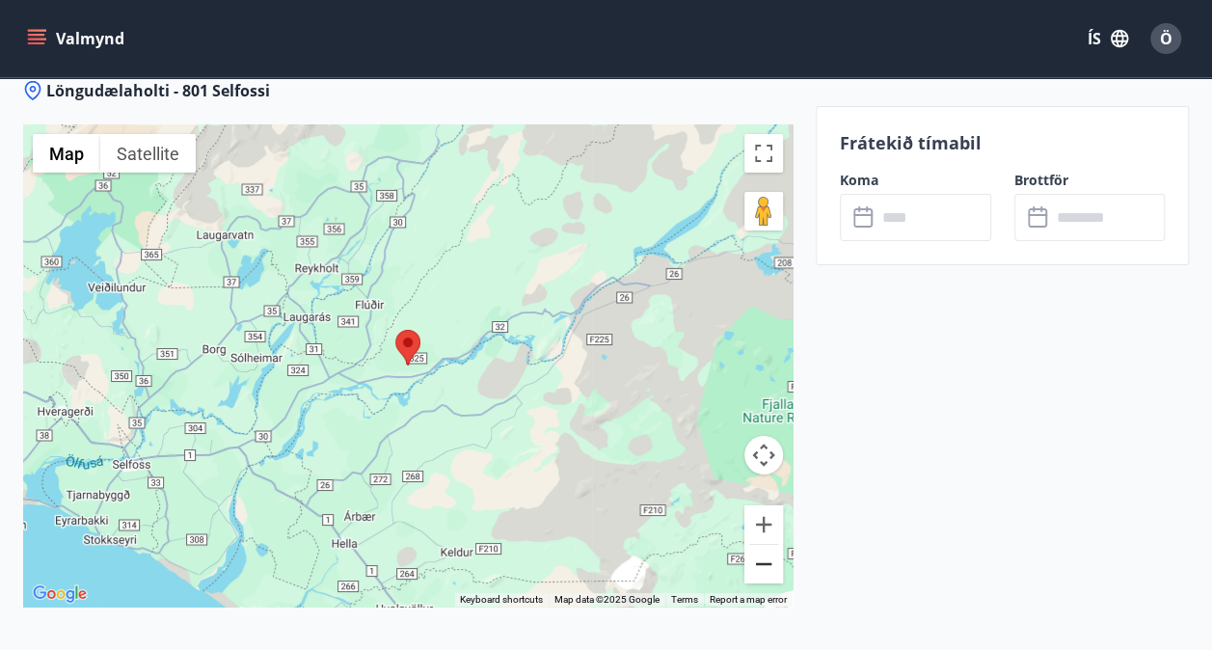
click at [764, 558] on button "Zoom out" at bounding box center [763, 564] width 39 height 39
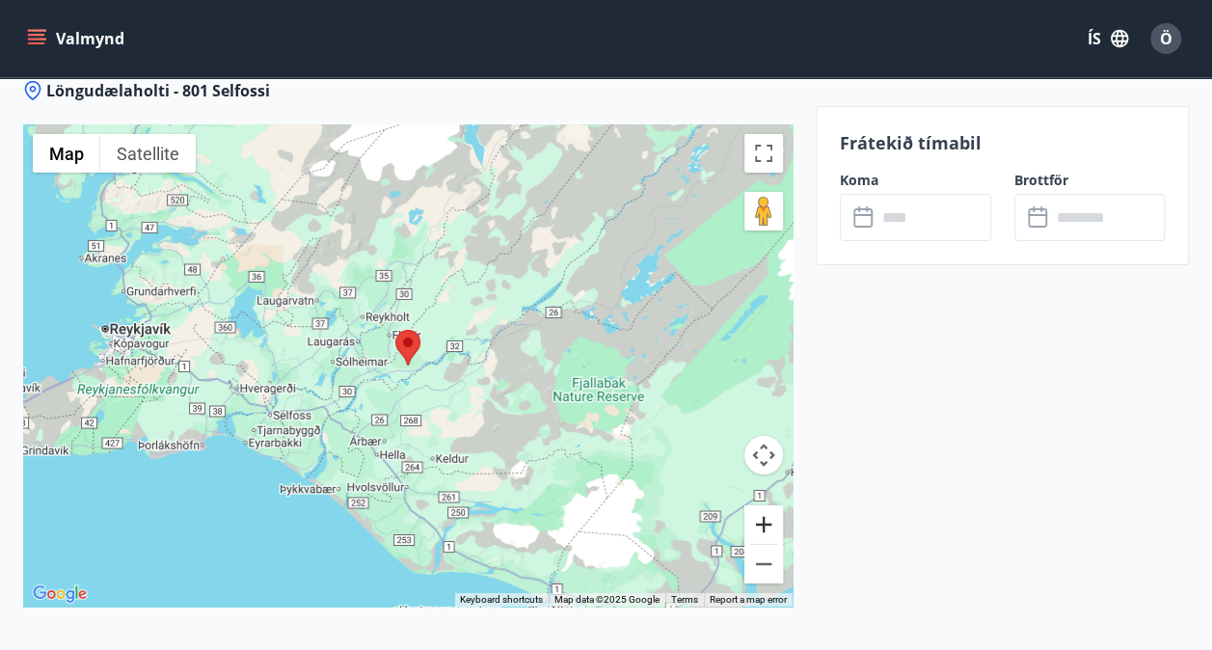
click at [762, 528] on button "Zoom in" at bounding box center [763, 524] width 39 height 39
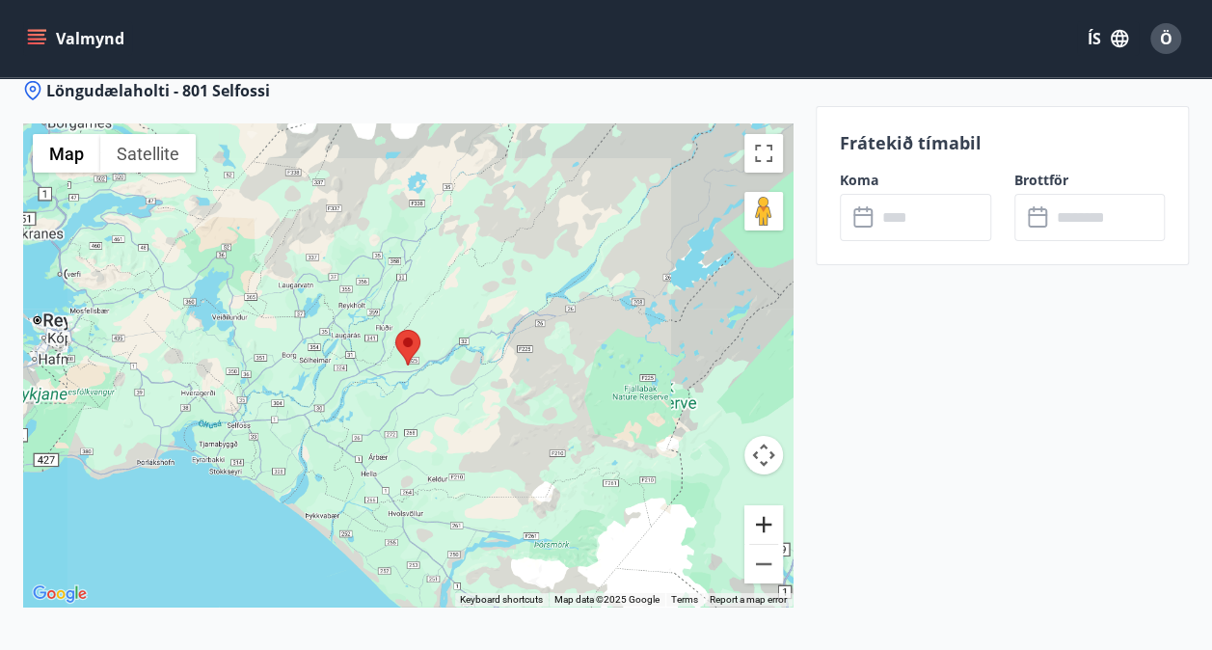
click at [762, 528] on button "Zoom in" at bounding box center [763, 524] width 39 height 39
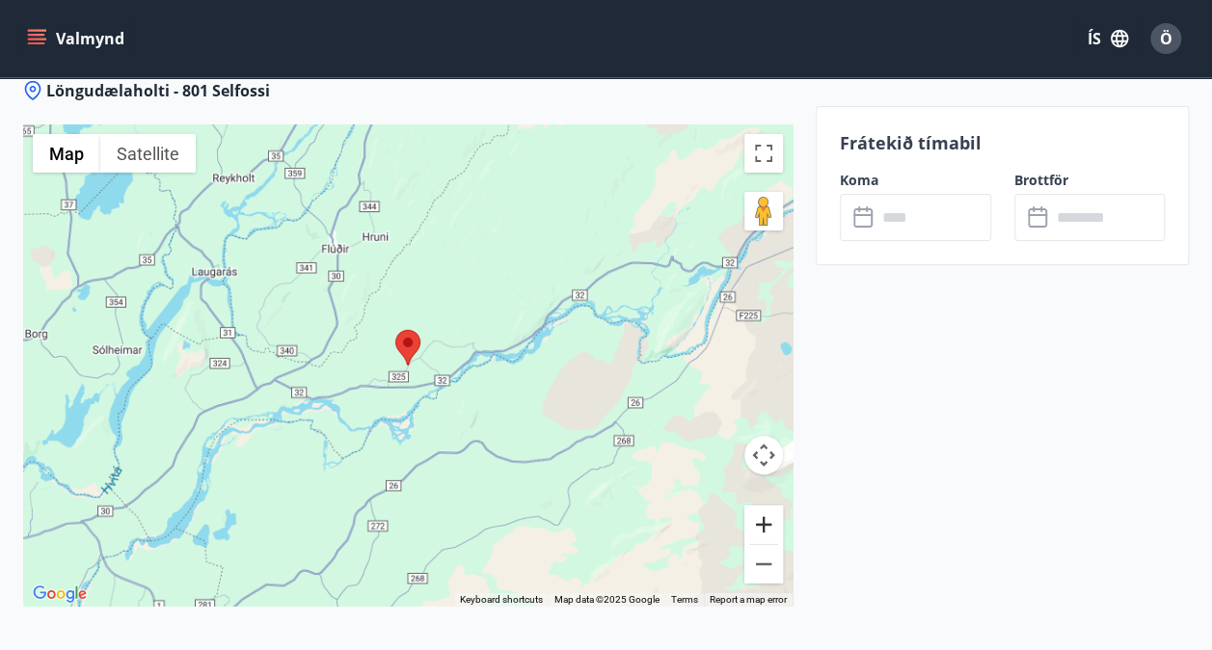
click at [762, 528] on button "Zoom in" at bounding box center [763, 524] width 39 height 39
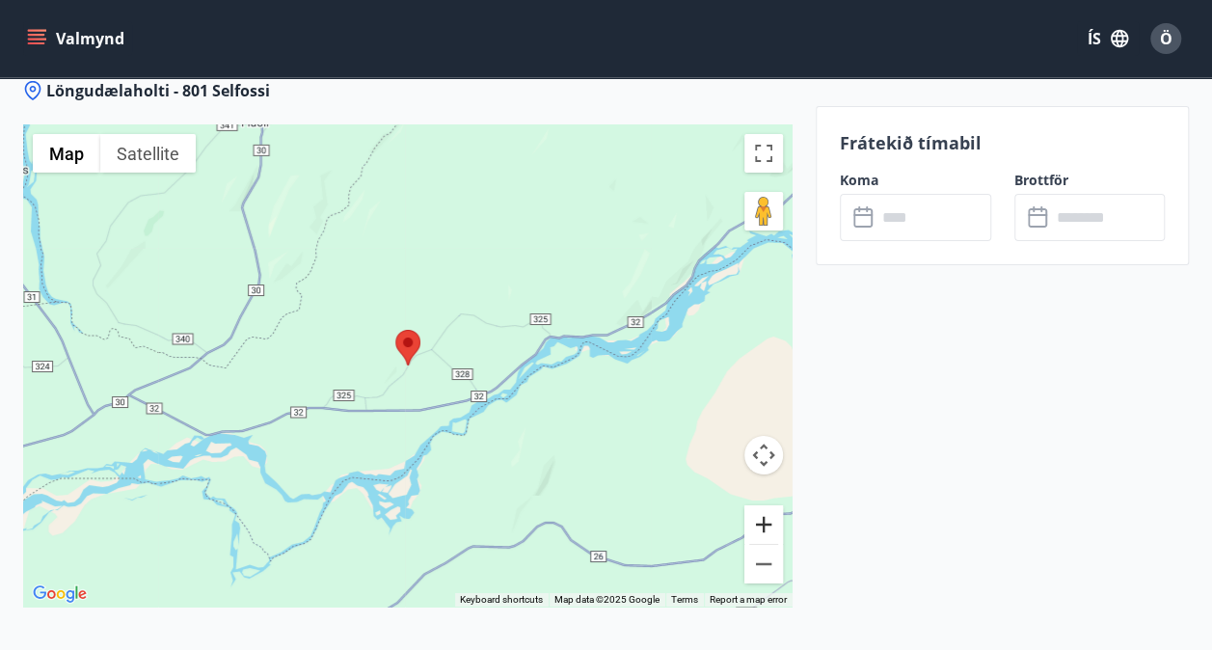
click at [762, 528] on button "Zoom in" at bounding box center [763, 524] width 39 height 39
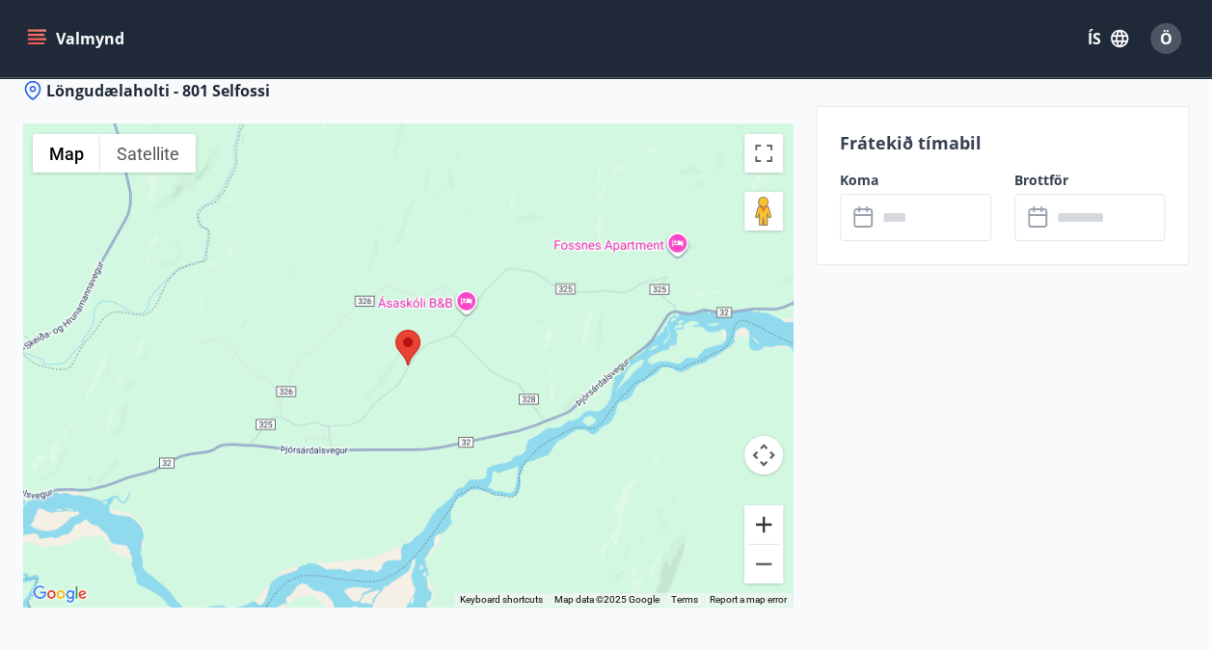
click at [762, 528] on button "Zoom in" at bounding box center [763, 524] width 39 height 39
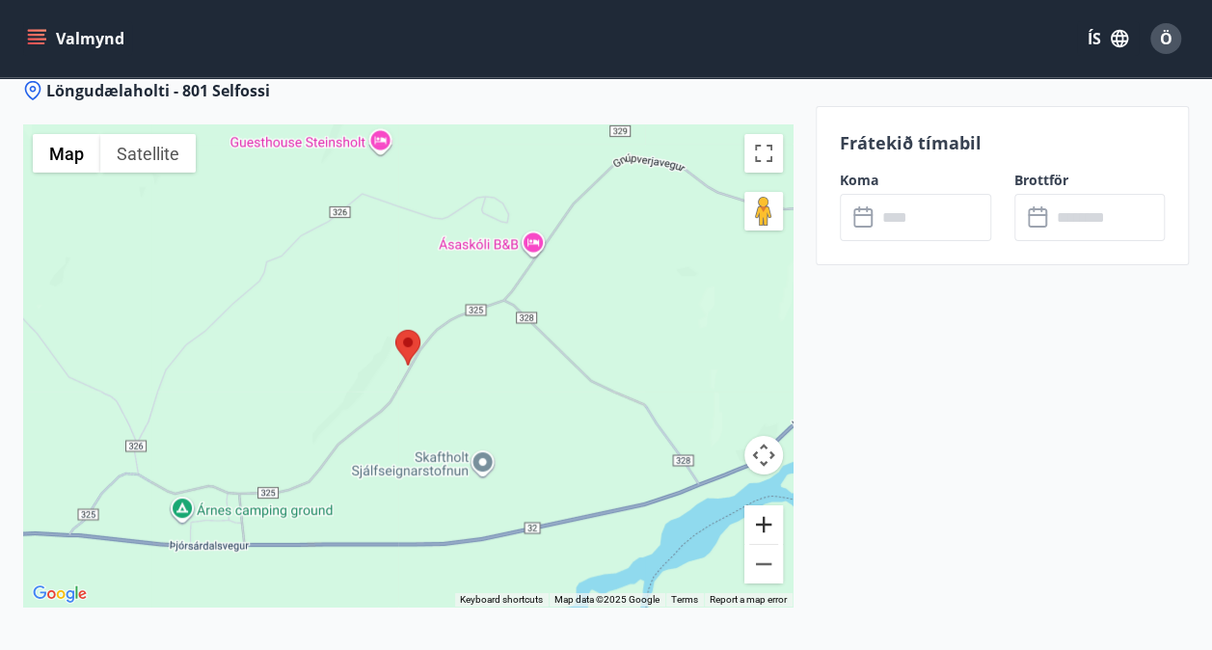
click at [762, 528] on button "Zoom in" at bounding box center [763, 524] width 39 height 39
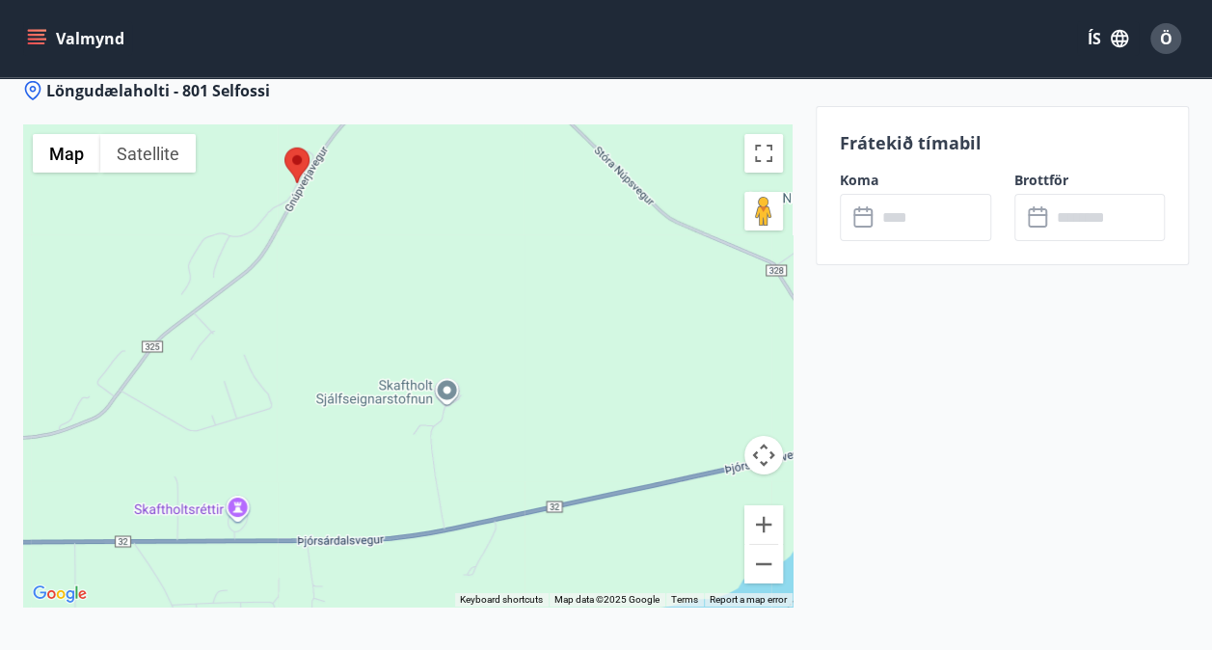
drag, startPoint x: 456, startPoint y: 444, endPoint x: 351, endPoint y: 258, distance: 212.9
click at [351, 258] on div at bounding box center [407, 365] width 769 height 482
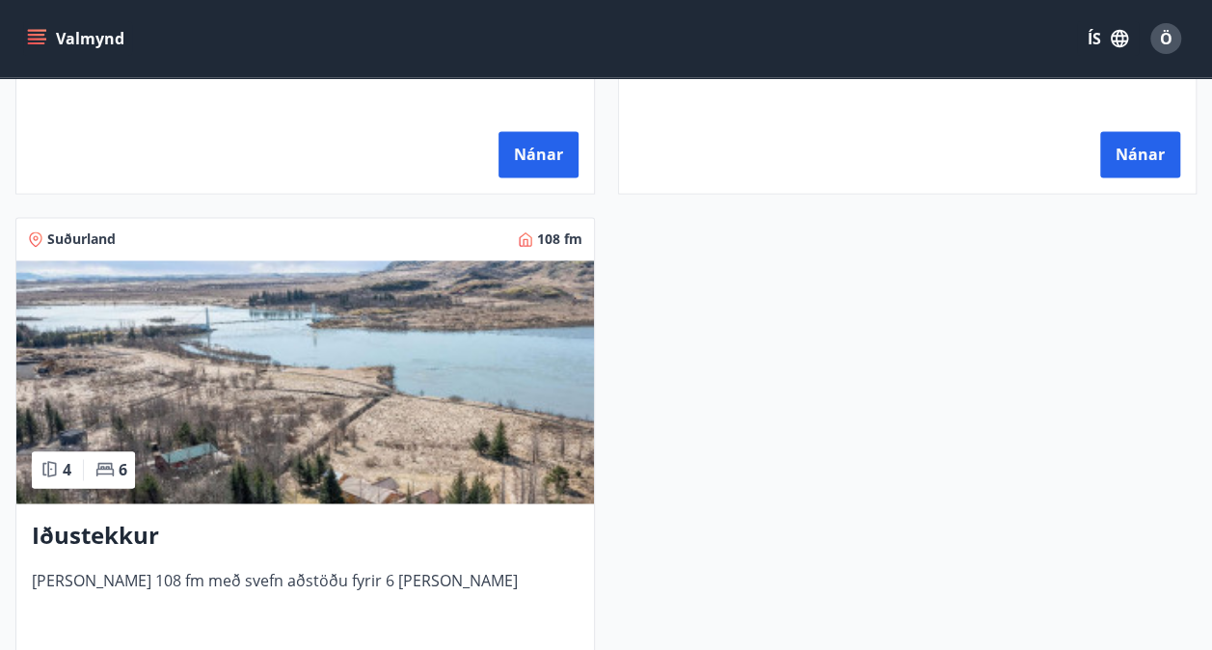
scroll to position [1350, 0]
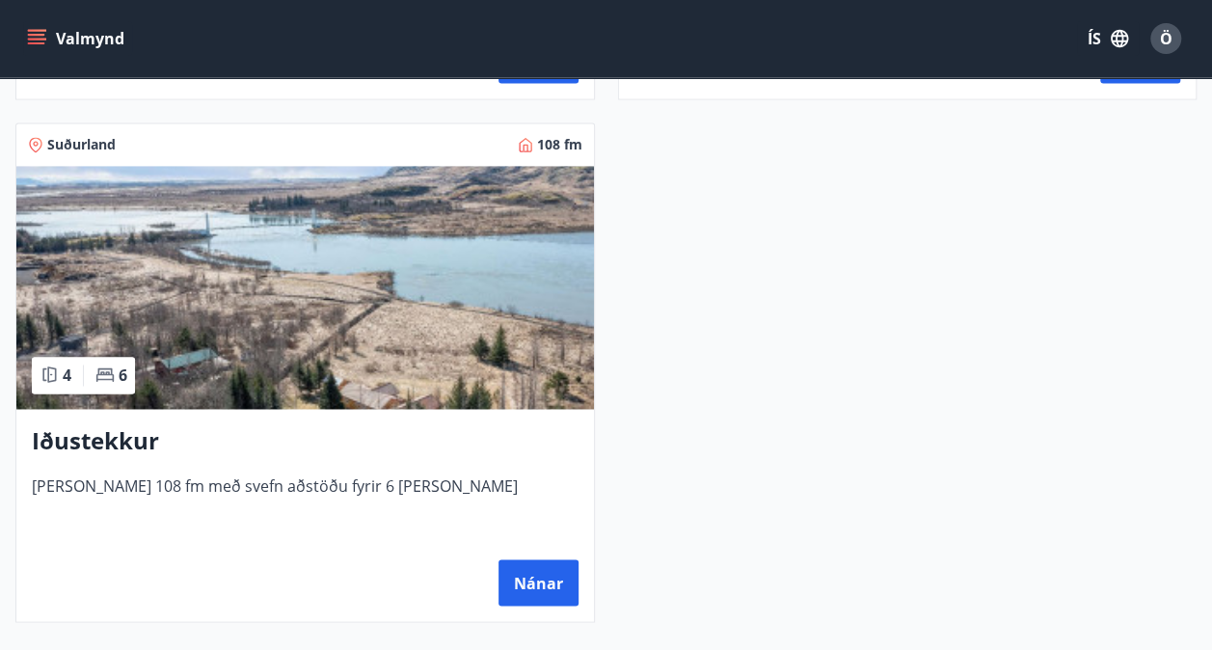
click at [431, 308] on img at bounding box center [305, 287] width 578 height 243
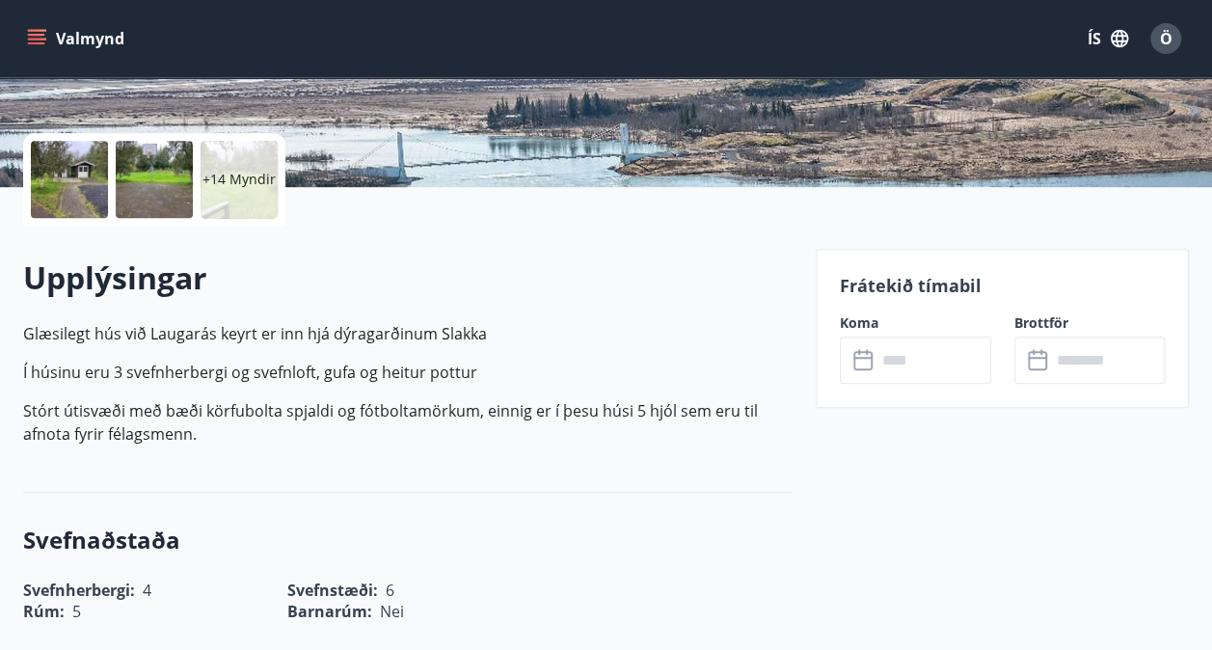
scroll to position [578, 0]
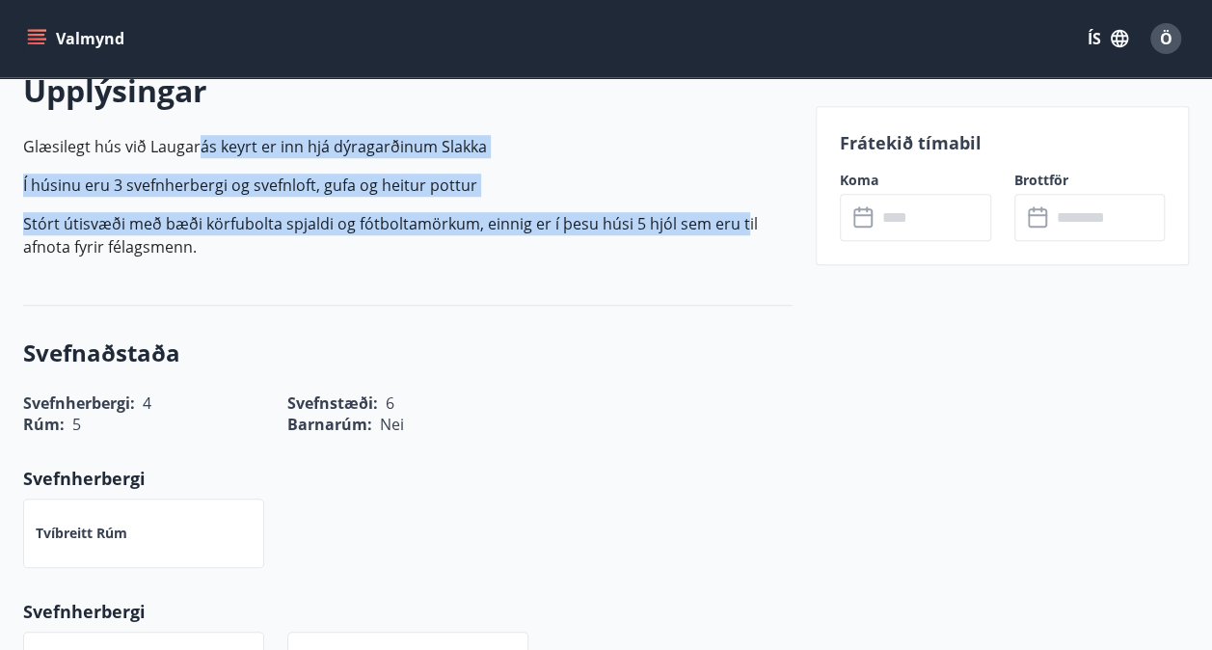
drag, startPoint x: 195, startPoint y: 153, endPoint x: 740, endPoint y: 216, distance: 549.3
click at [740, 216] on p "Glæsilegt hús við Laugarás keyrt er inn hjá dýragarðinum Slakka Í húsinu eru 3 …" at bounding box center [407, 196] width 769 height 123
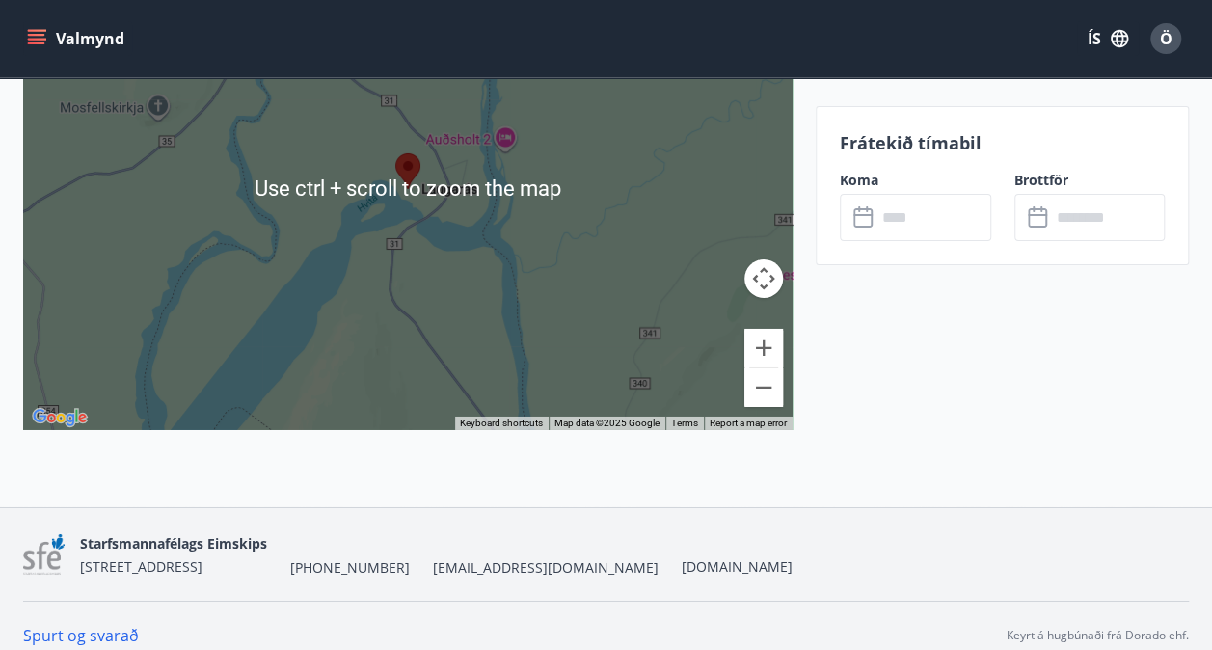
scroll to position [2892, 0]
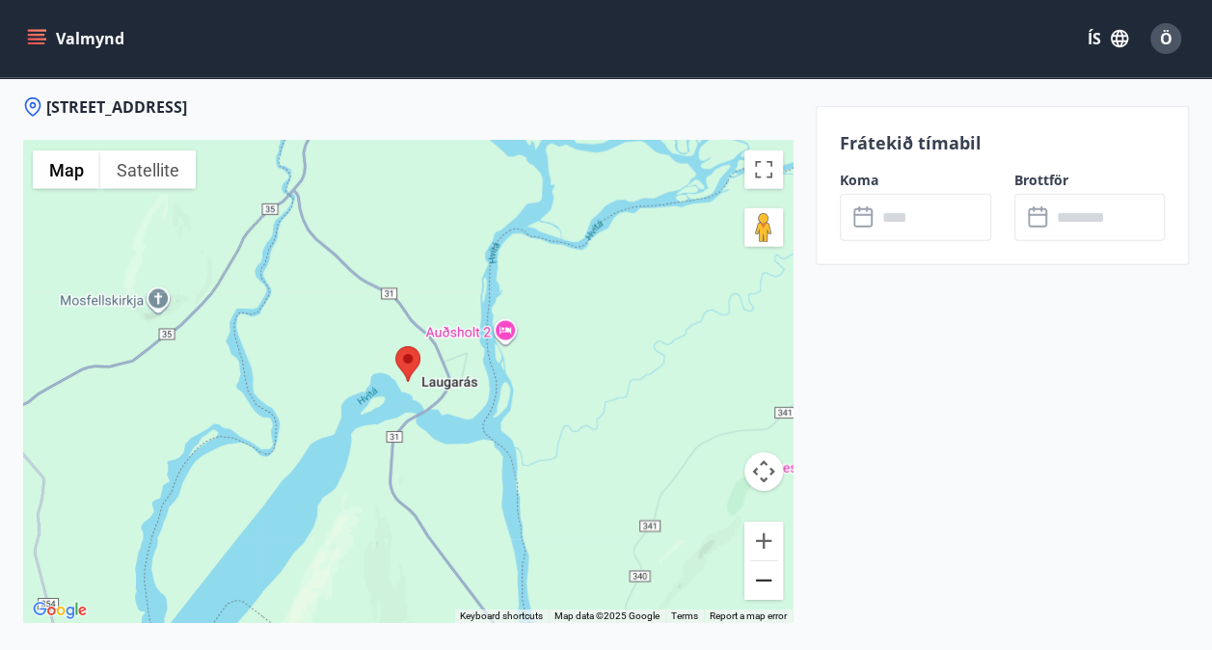
click at [764, 580] on button "Zoom out" at bounding box center [763, 580] width 39 height 39
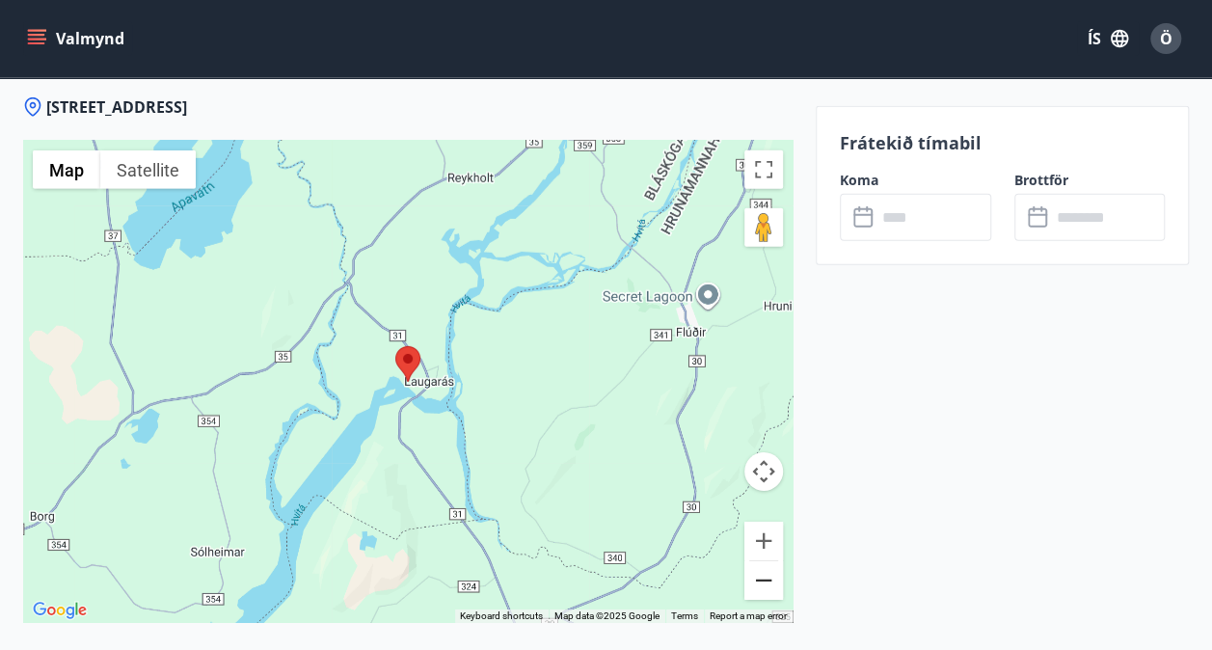
click at [764, 580] on button "Zoom out" at bounding box center [763, 580] width 39 height 39
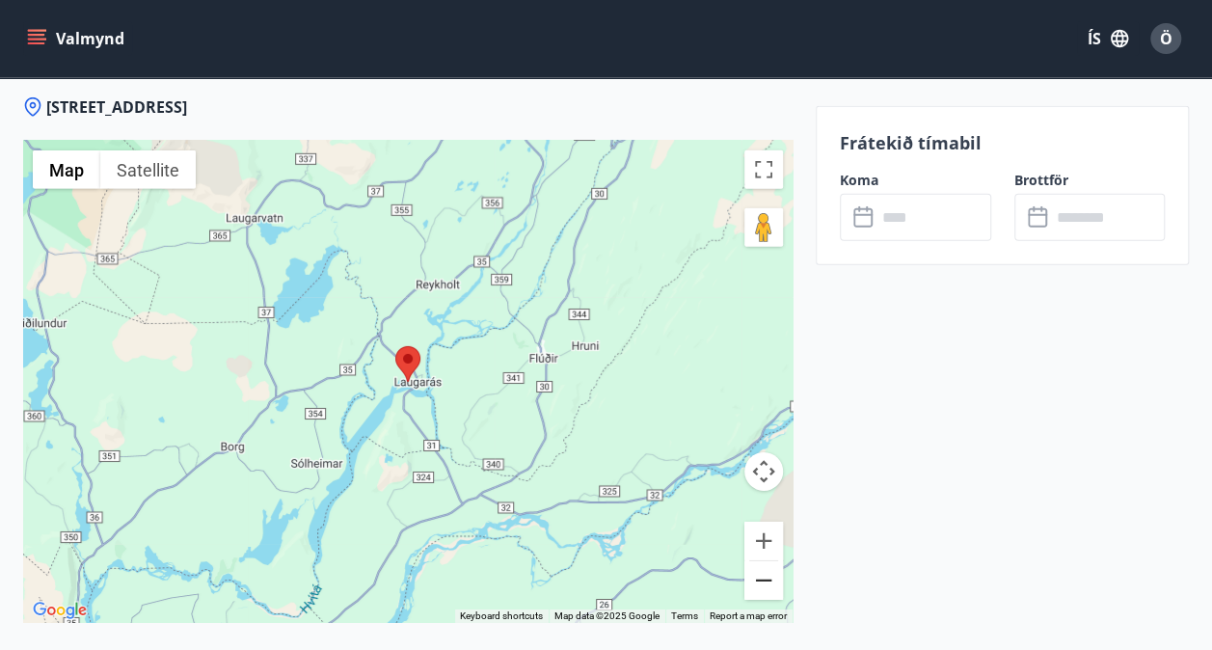
click at [764, 580] on button "Zoom out" at bounding box center [763, 580] width 39 height 39
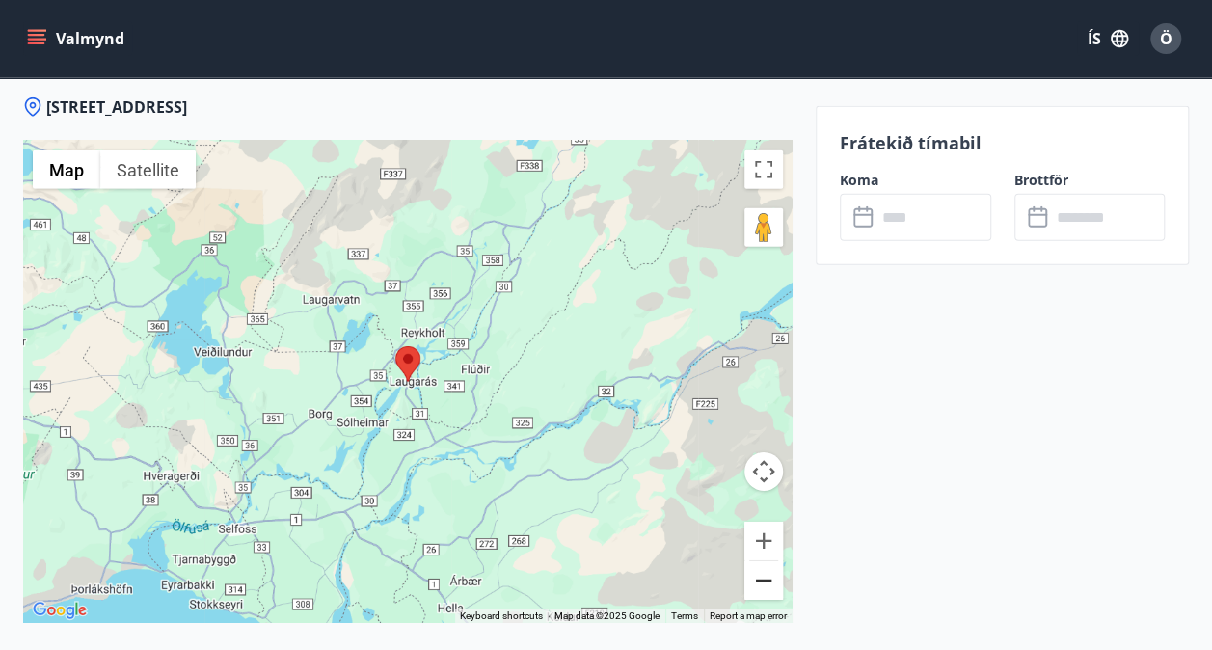
click at [764, 580] on button "Zoom out" at bounding box center [763, 580] width 39 height 39
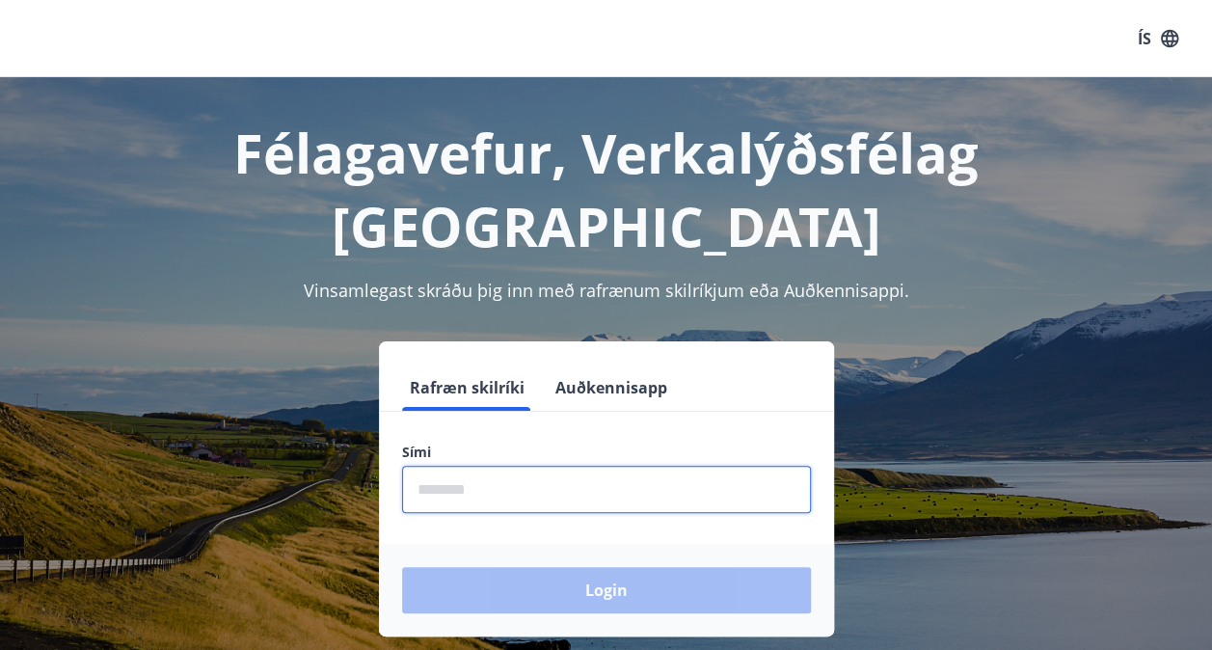
click at [573, 466] on input "phone" at bounding box center [606, 489] width 409 height 47
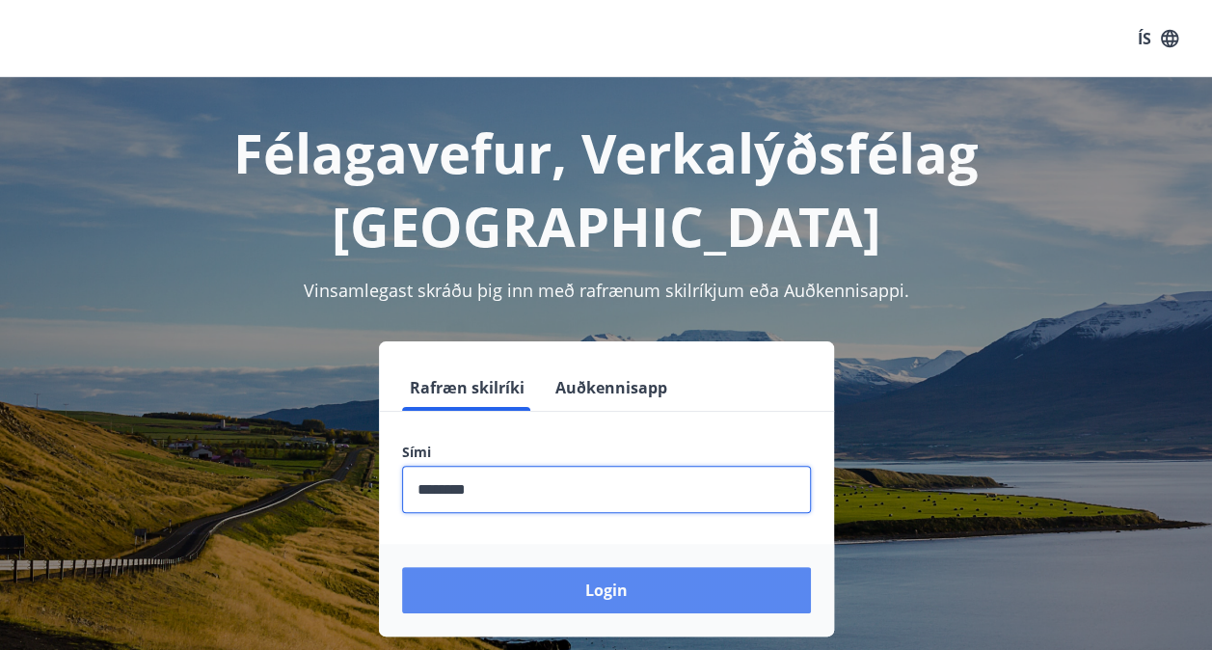
type input "********"
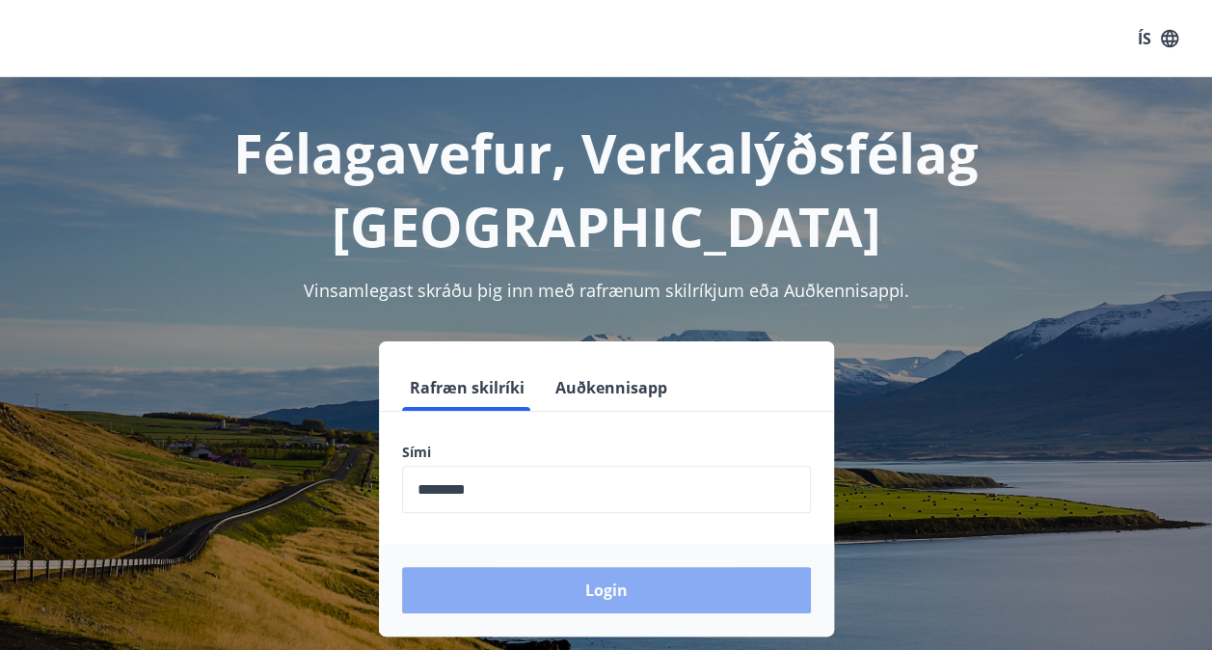
click at [617, 567] on button "Login" at bounding box center [606, 590] width 409 height 46
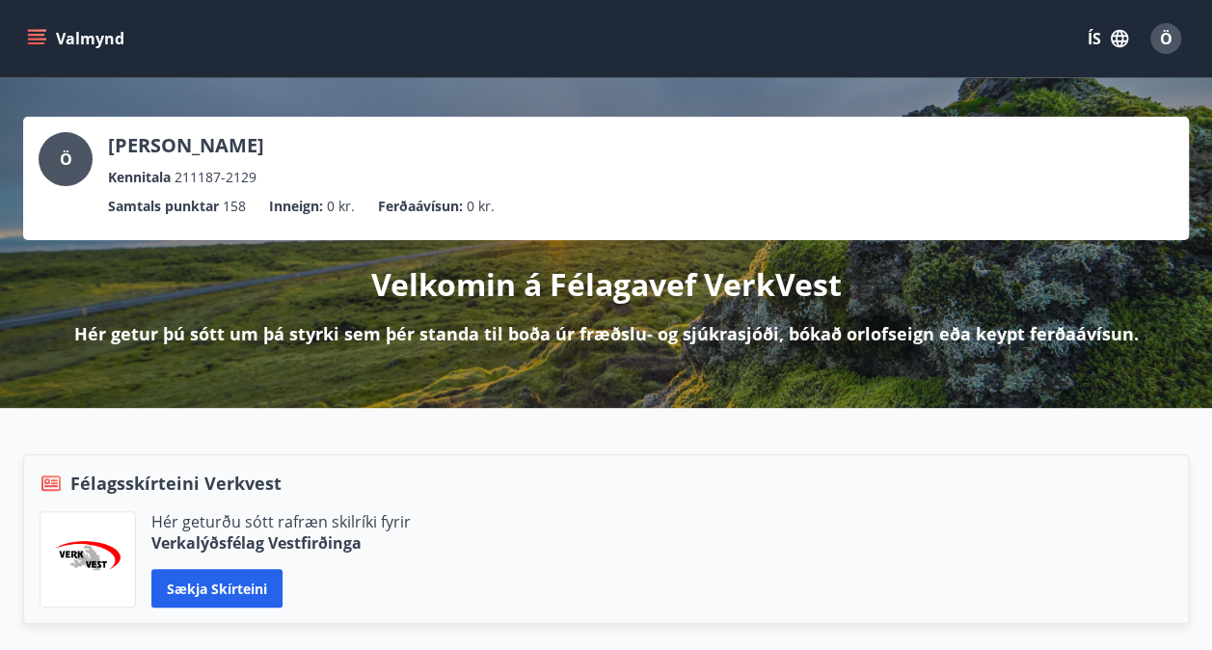
click at [40, 42] on icon "menu" at bounding box center [36, 43] width 17 height 2
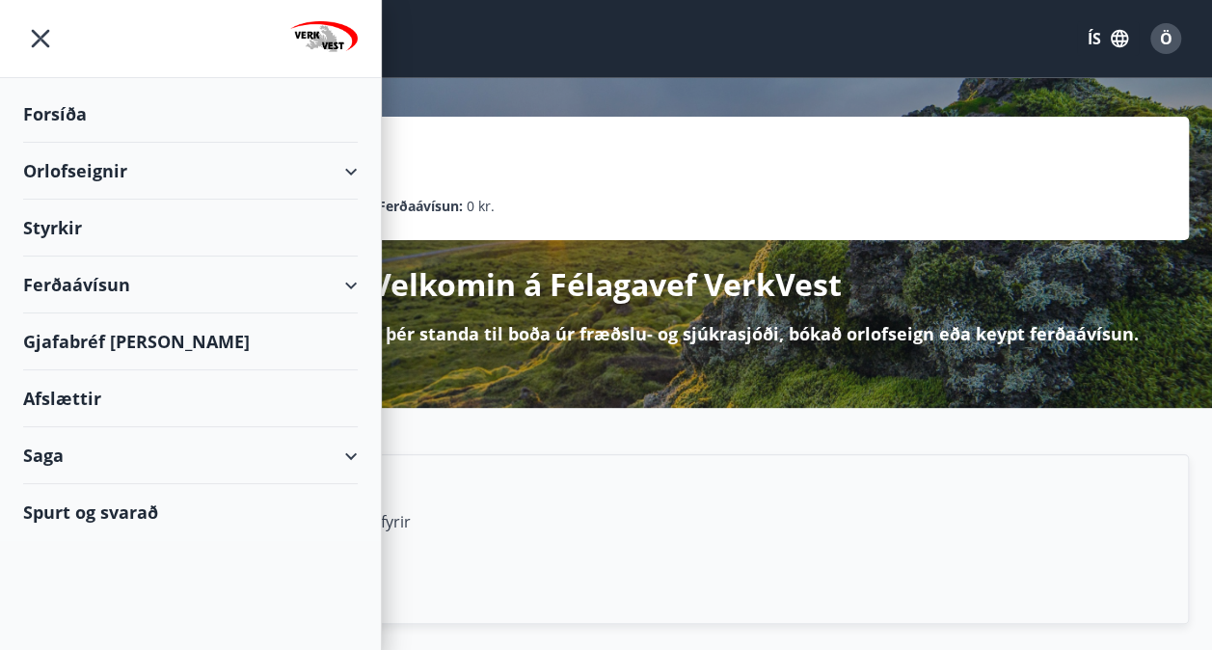
click at [49, 159] on div "Orlofseignir" at bounding box center [190, 171] width 335 height 57
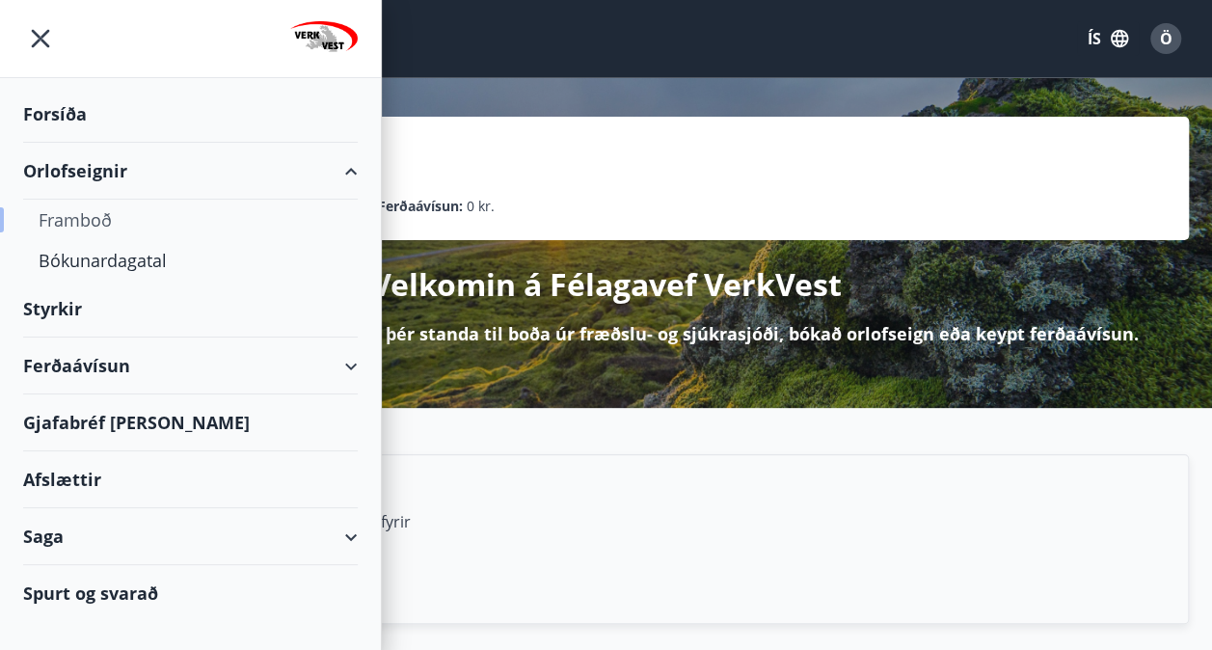
click at [77, 224] on div "Framboð" at bounding box center [191, 220] width 304 height 40
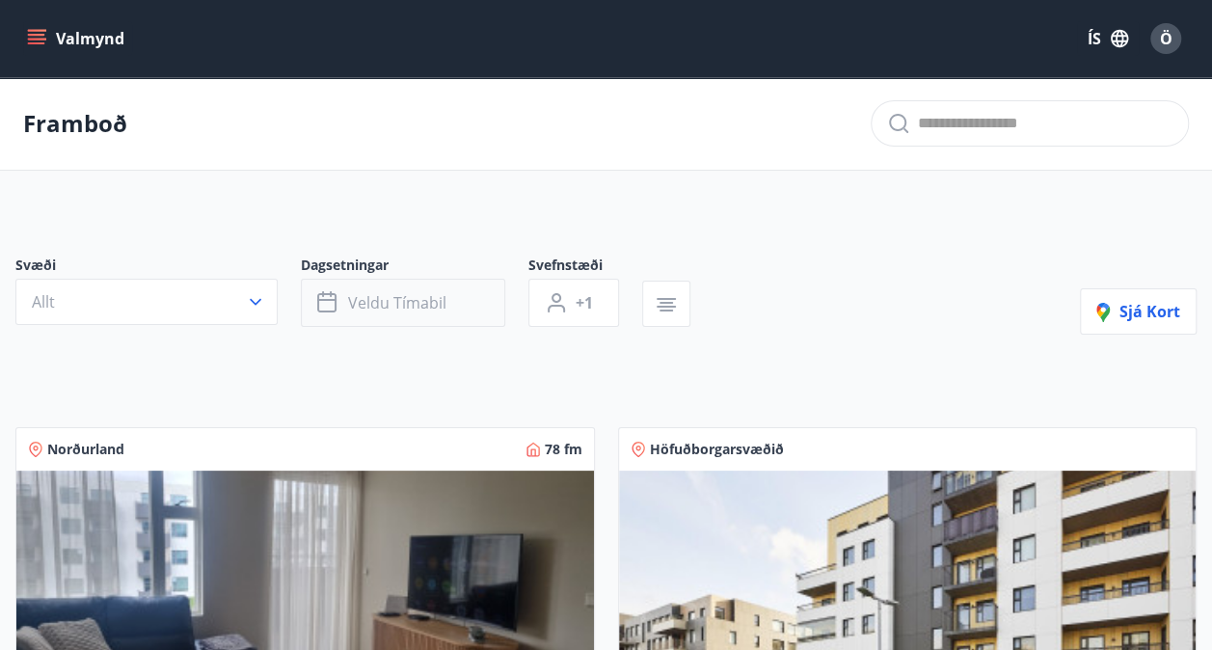
click at [496, 280] on button "Veldu tímabil" at bounding box center [403, 303] width 204 height 48
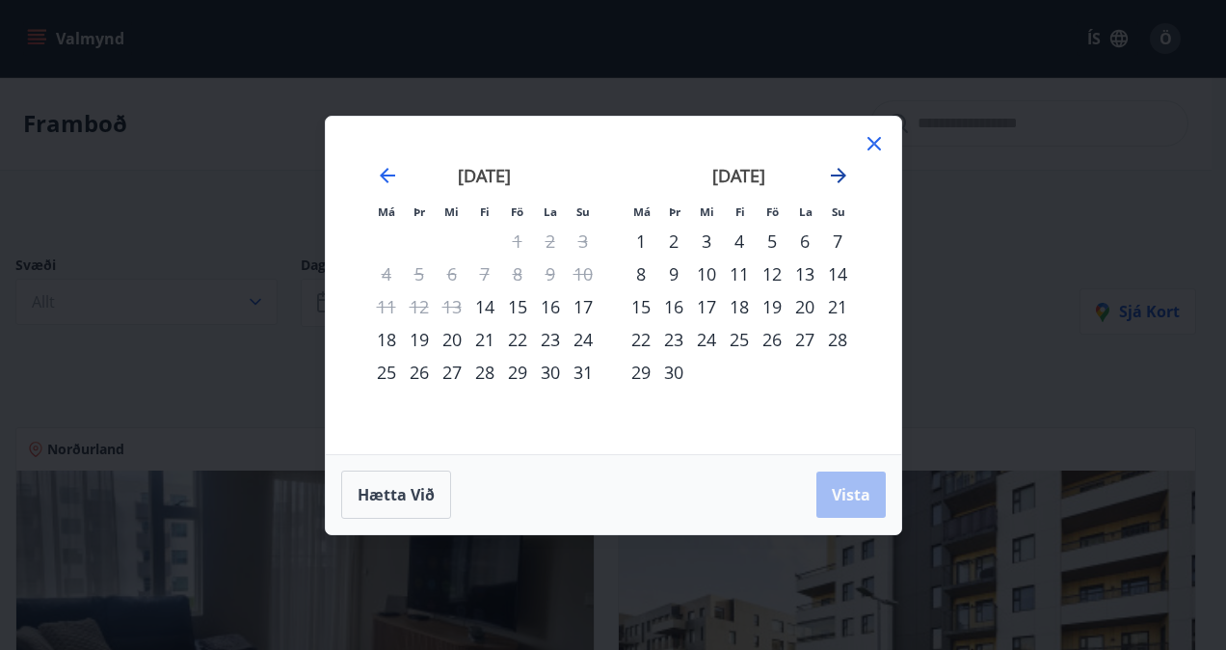
click at [833, 179] on icon "Move forward to switch to the next month." at bounding box center [838, 175] width 23 height 23
click at [740, 339] on div "23" at bounding box center [739, 339] width 33 height 33
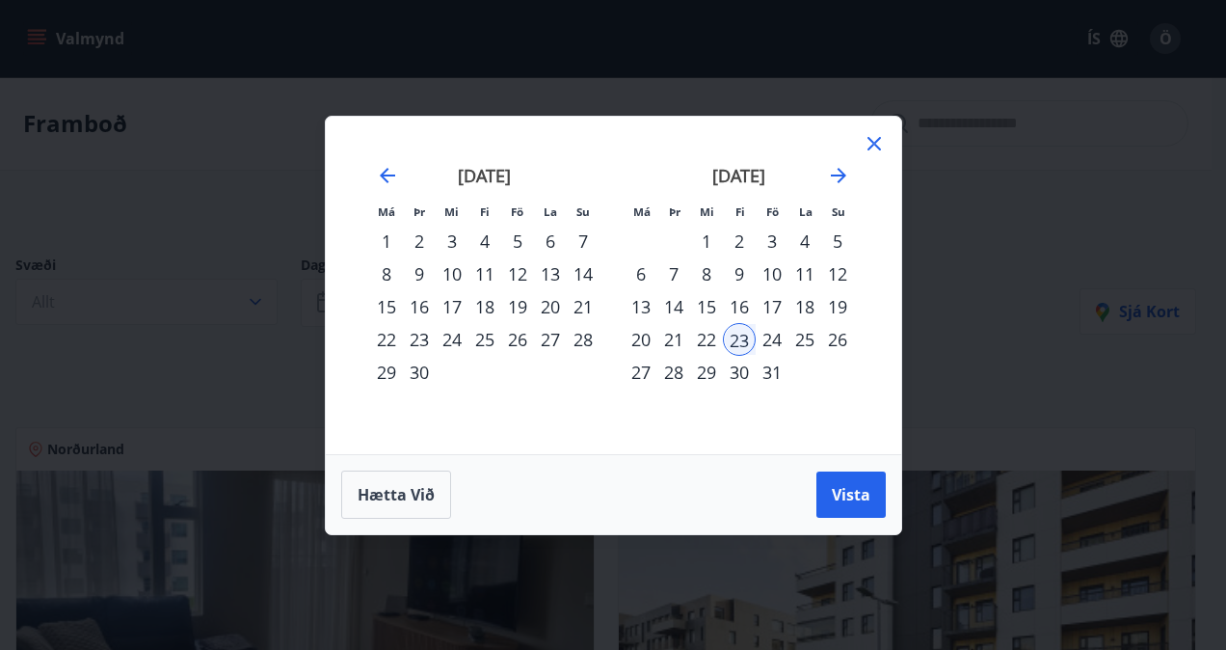
click at [833, 332] on div "26" at bounding box center [837, 339] width 33 height 33
click at [841, 486] on span "Vista" at bounding box center [851, 494] width 39 height 21
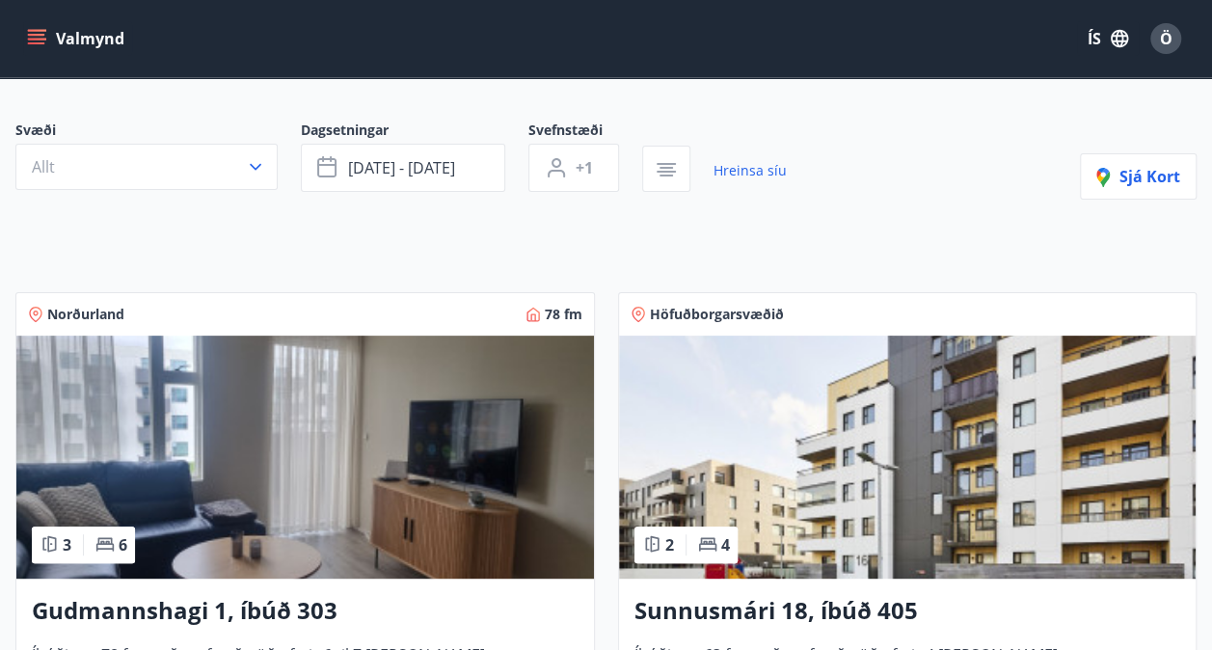
scroll to position [96, 0]
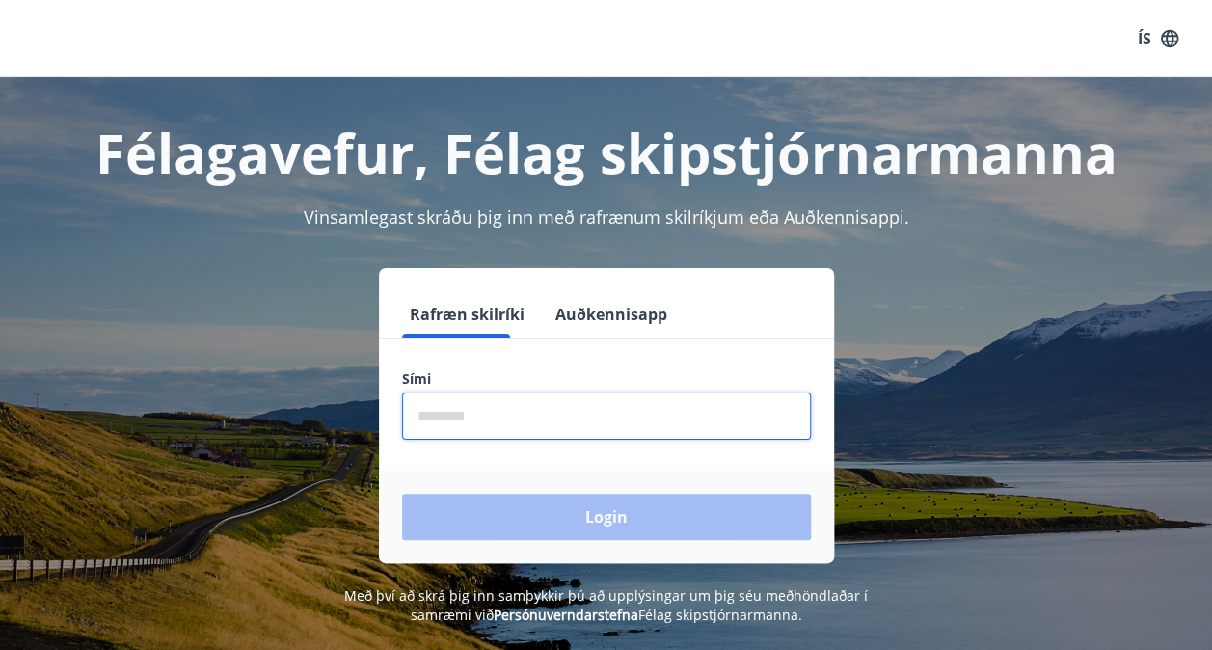
click at [484, 412] on input "phone" at bounding box center [606, 415] width 409 height 47
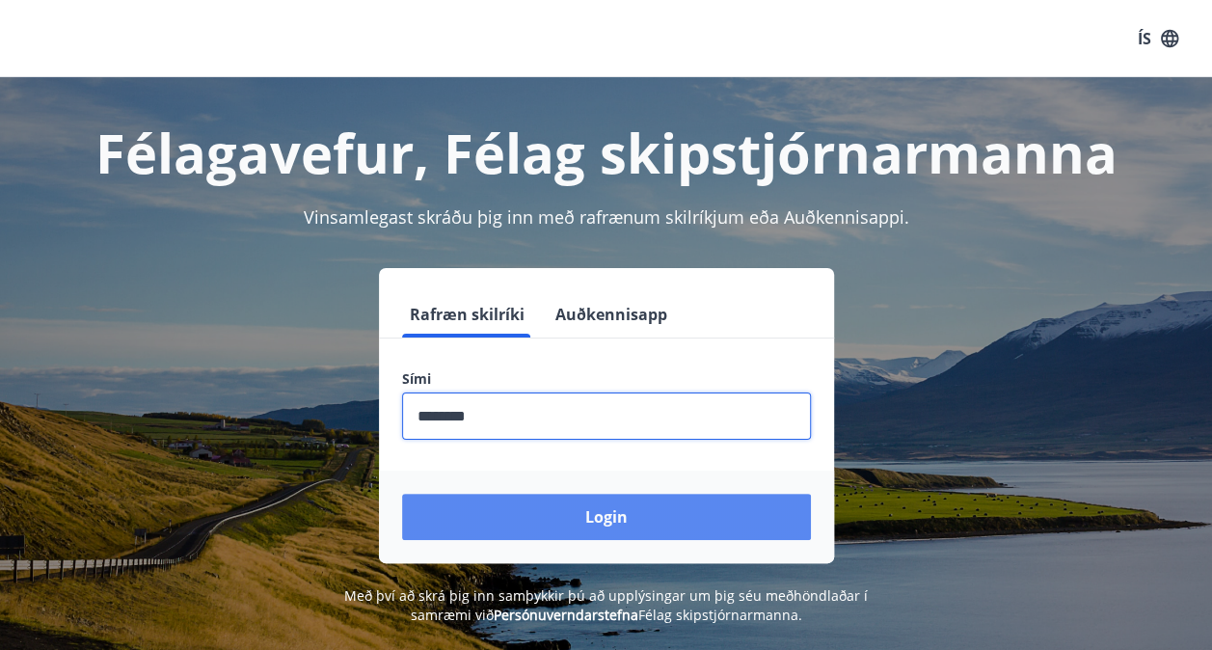
type input "********"
click at [605, 517] on button "Login" at bounding box center [606, 517] width 409 height 46
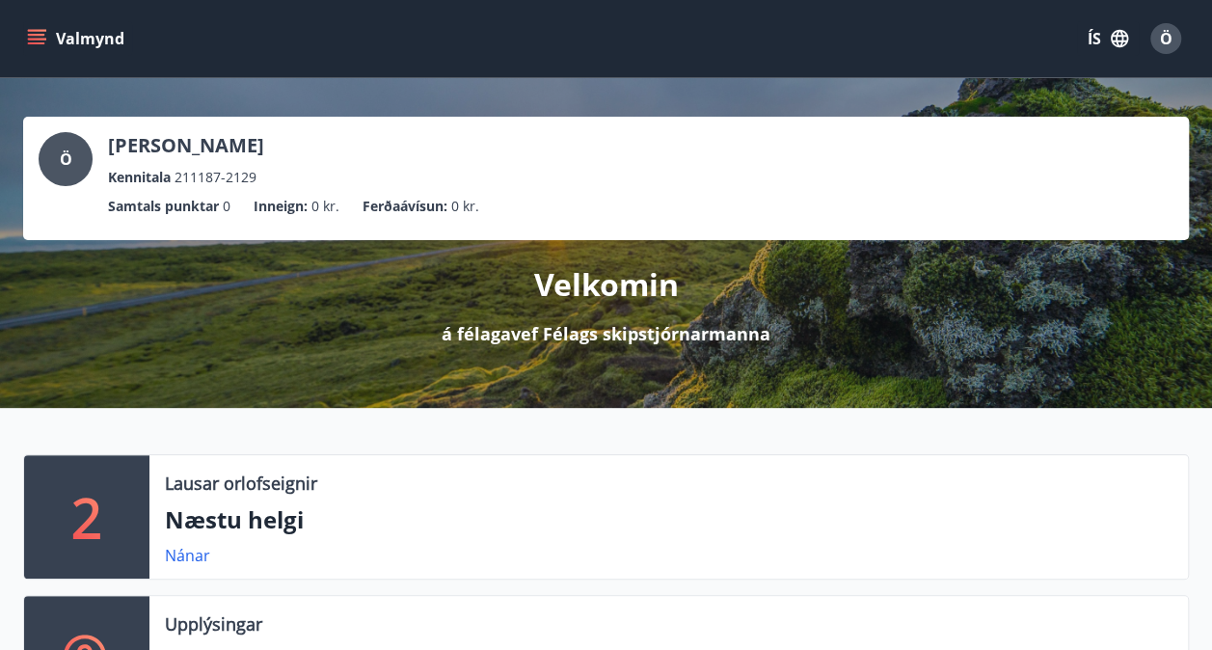
click at [35, 41] on icon "menu" at bounding box center [36, 38] width 19 height 19
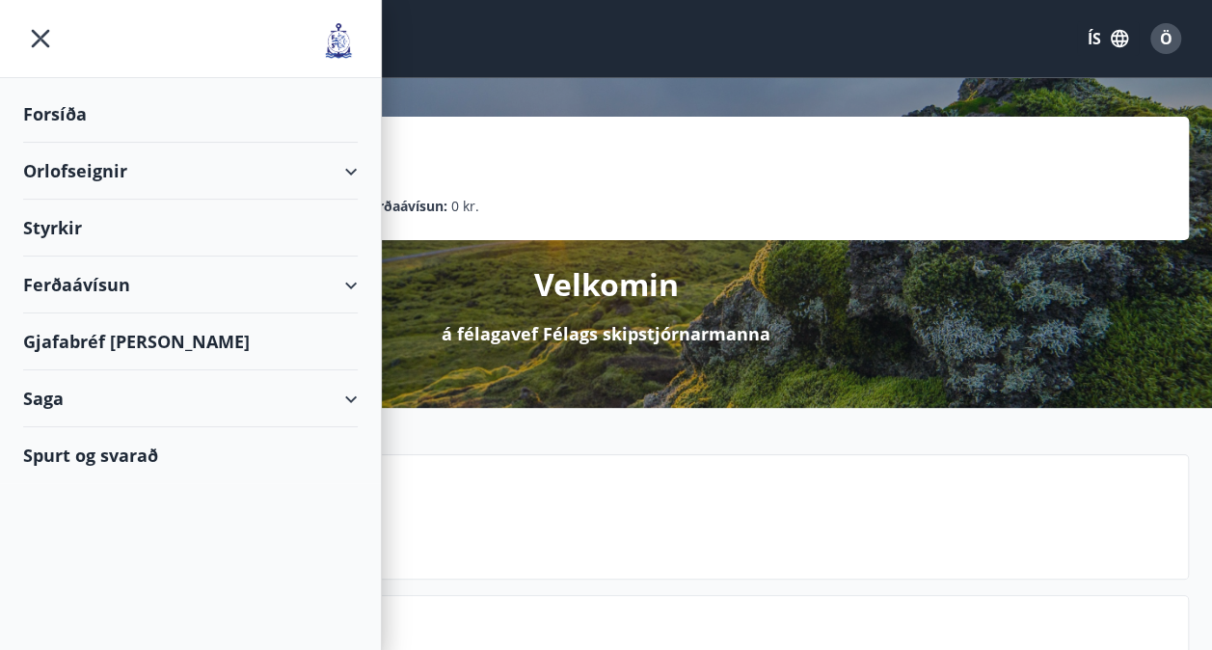
click at [150, 177] on div "Orlofseignir" at bounding box center [190, 171] width 335 height 57
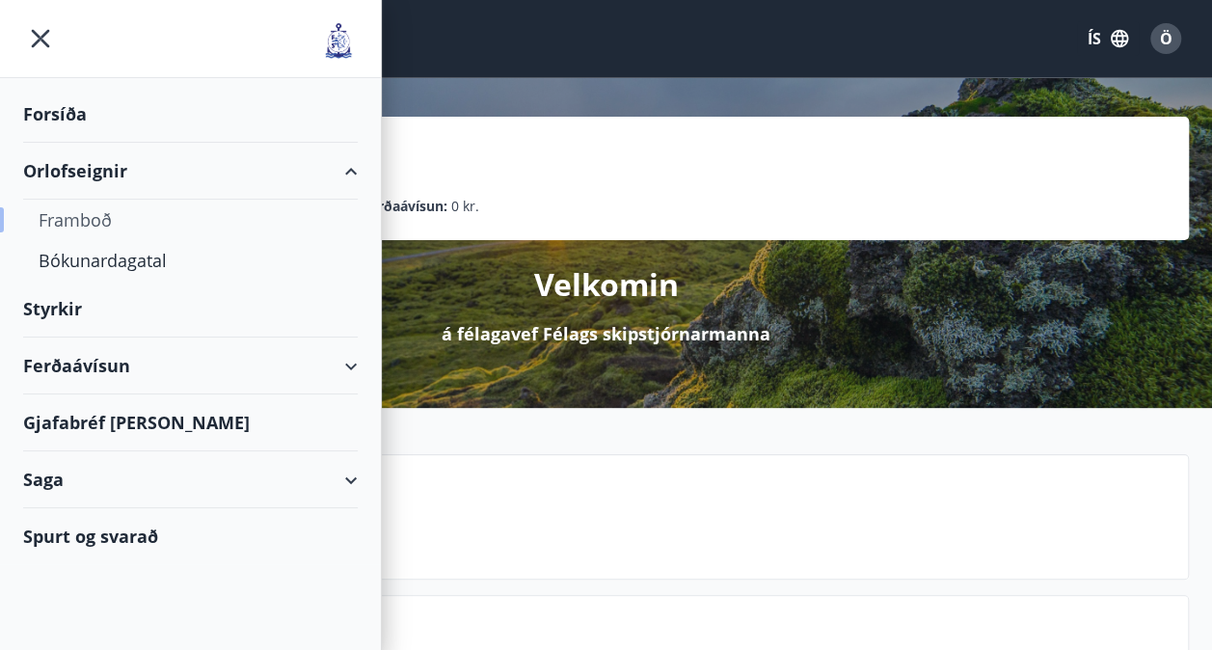
click at [98, 228] on div "Framboð" at bounding box center [191, 220] width 304 height 40
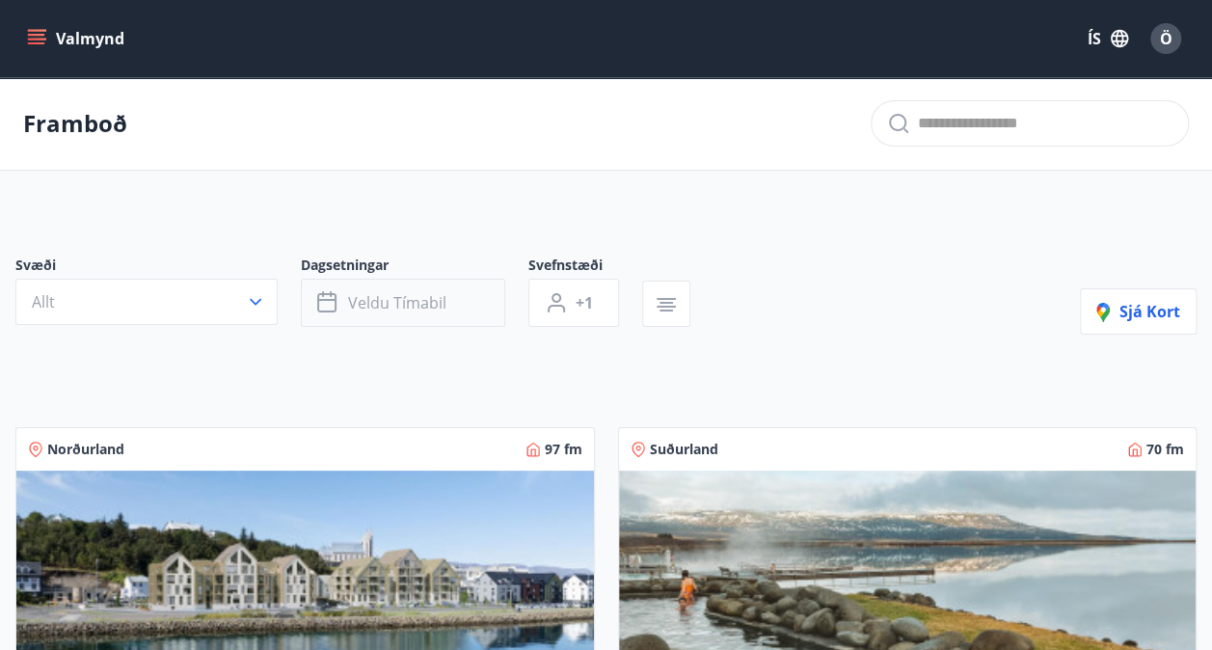
click at [443, 301] on span "Veldu tímabil" at bounding box center [397, 302] width 98 height 21
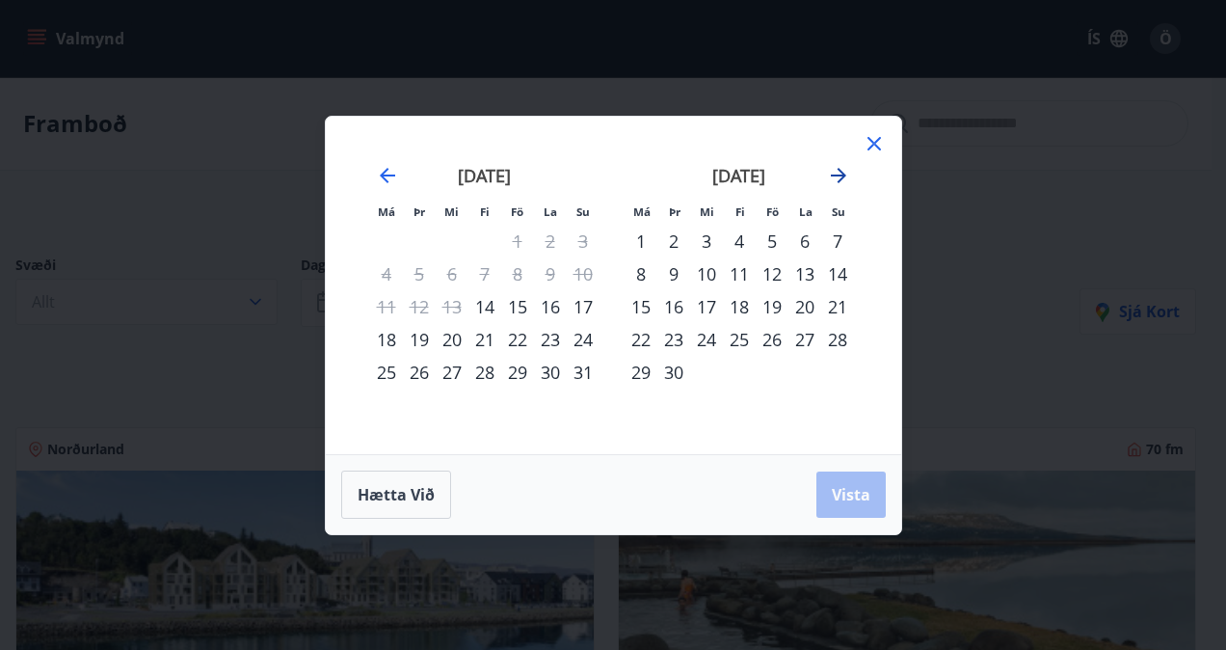
click at [832, 174] on icon "Move forward to switch to the next month." at bounding box center [838, 175] width 23 height 23
click at [742, 340] on div "23" at bounding box center [739, 339] width 33 height 33
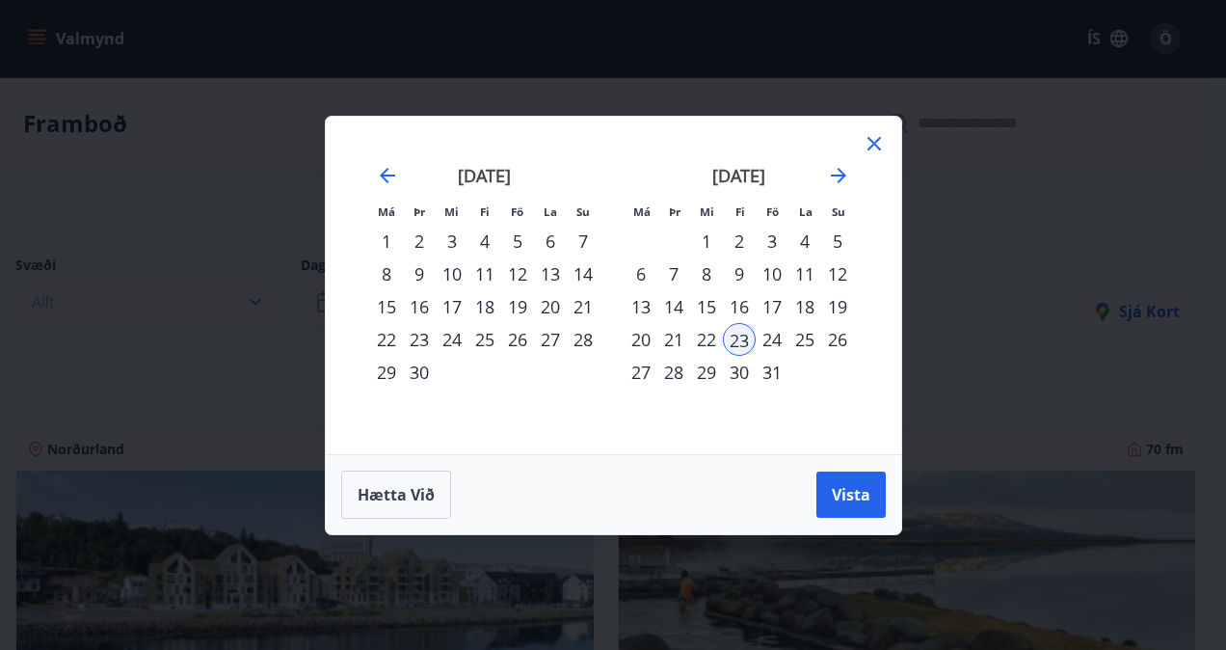
click at [852, 339] on div "26" at bounding box center [837, 339] width 33 height 33
click at [861, 486] on span "Vista" at bounding box center [851, 494] width 39 height 21
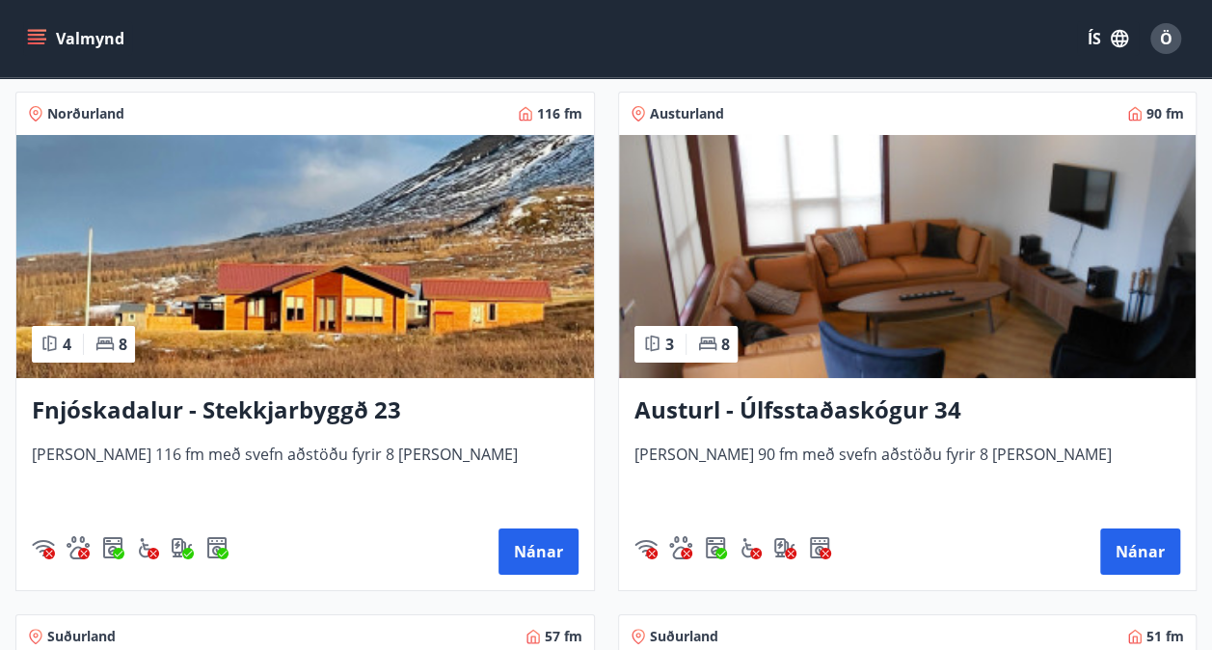
scroll to position [3567, 0]
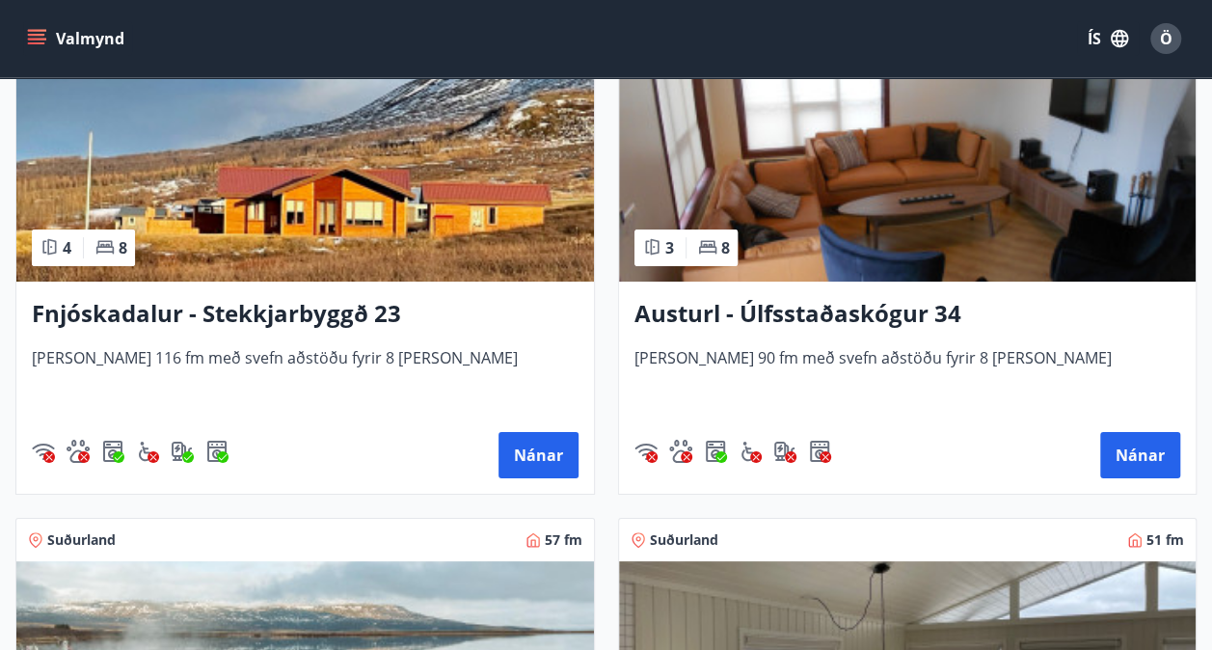
click at [376, 229] on img at bounding box center [305, 160] width 578 height 243
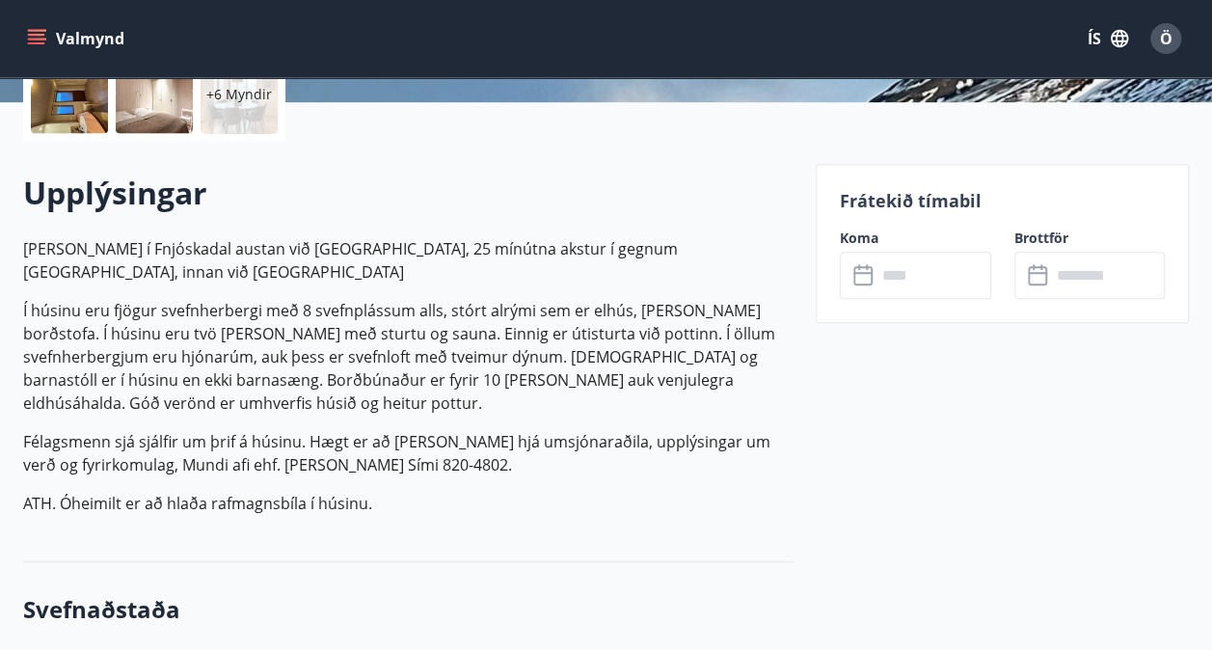
scroll to position [578, 0]
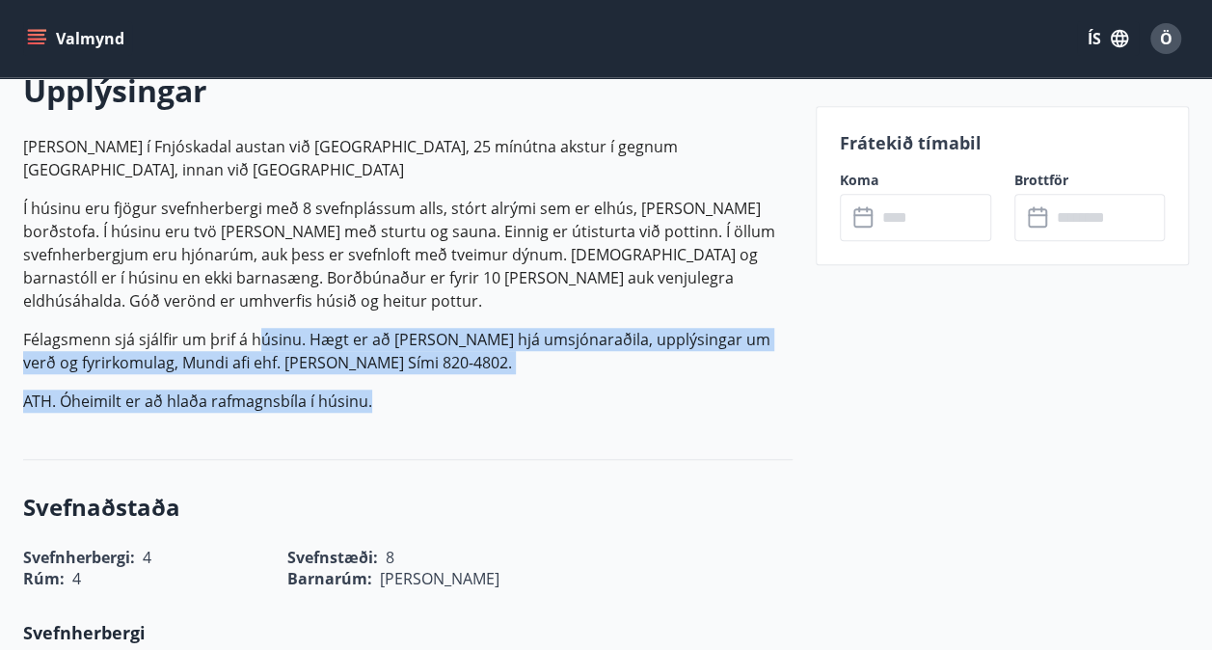
drag, startPoint x: 409, startPoint y: 343, endPoint x: 473, endPoint y: 406, distance: 90.0
click at [473, 406] on p "[PERSON_NAME] í Fnjóskadal austan við [GEOGRAPHIC_DATA], 25 mínútna akstur í ge…" at bounding box center [407, 274] width 769 height 278
click at [473, 406] on p "ATH. Óheimilt er að hlaða rafmagnsbíla í húsinu." at bounding box center [407, 401] width 769 height 23
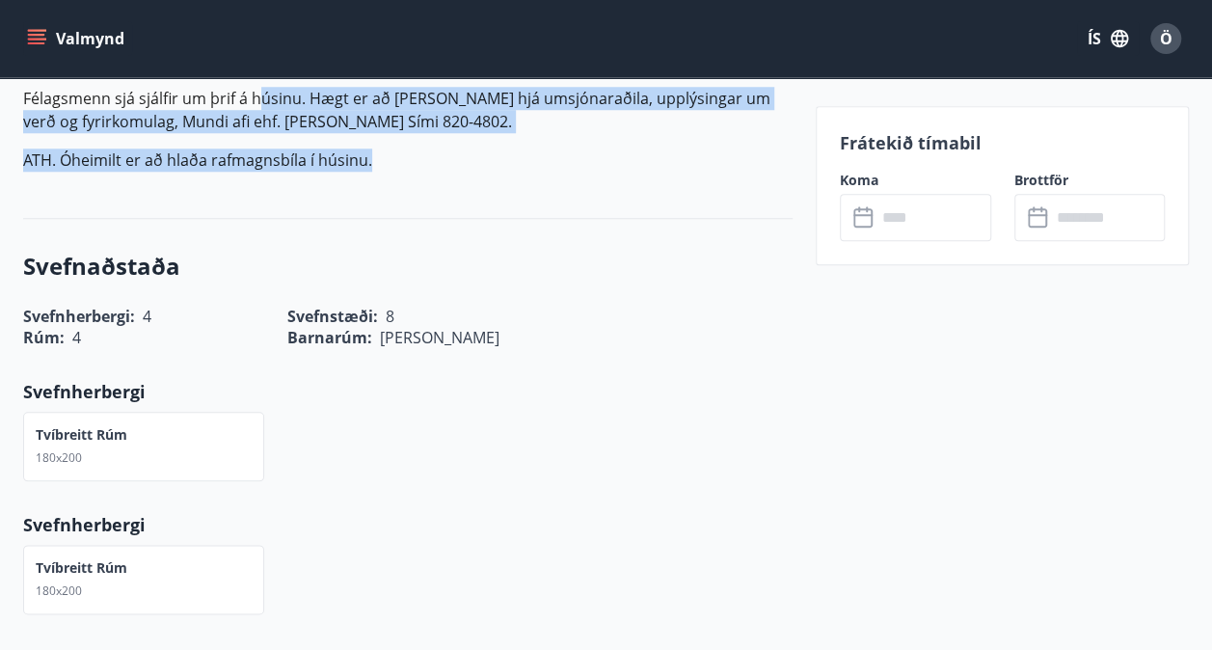
scroll to position [868, 0]
